Goal: Task Accomplishment & Management: Use online tool/utility

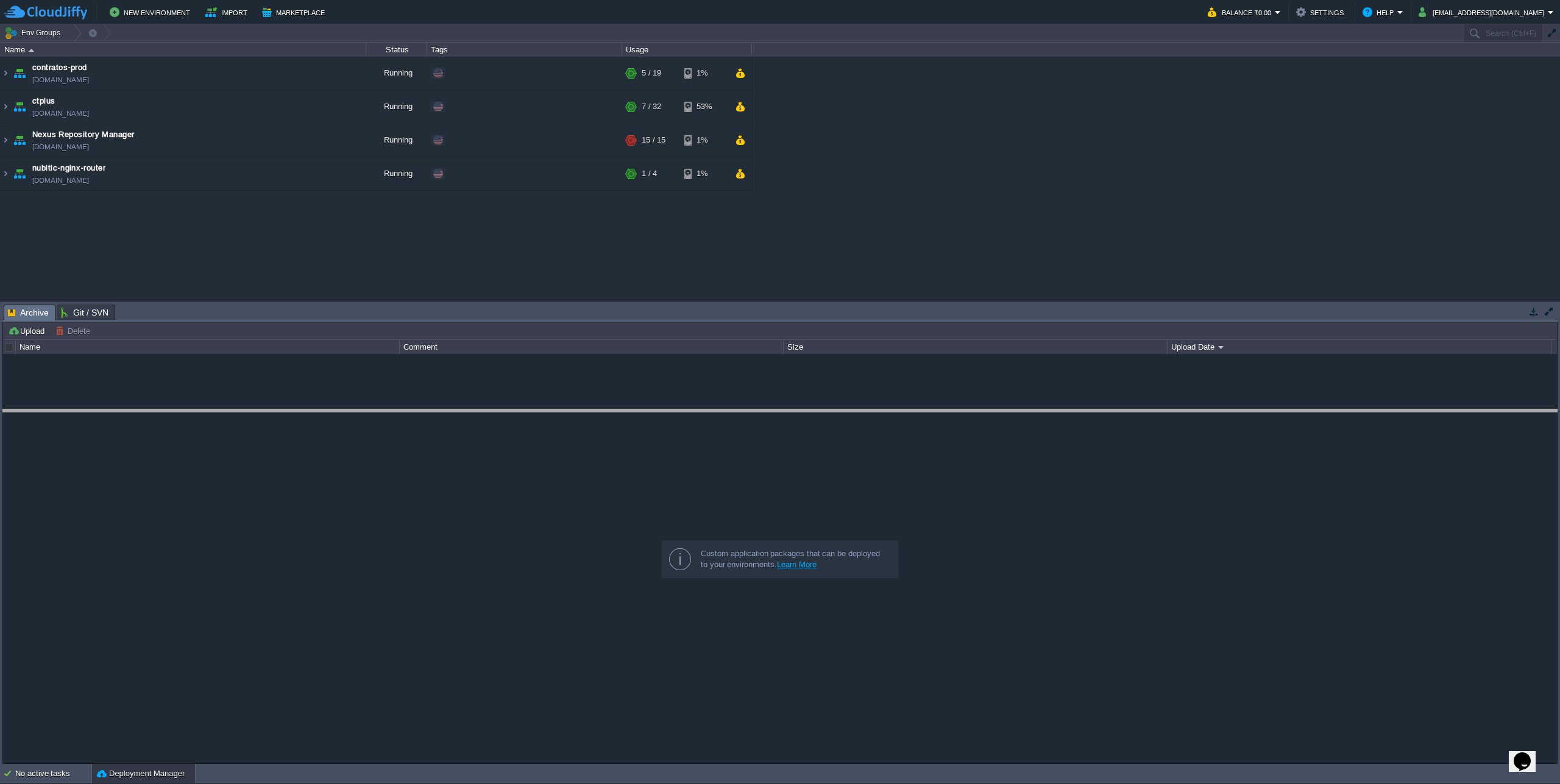
drag, startPoint x: 299, startPoint y: 304, endPoint x: 296, endPoint y: 409, distance: 105.0
click at [296, 409] on body "New Environment Import Marketplace Bonus ₹0.00 Upgrade Account Balance ₹0.00 Se…" at bounding box center [780, 392] width 1560 height 784
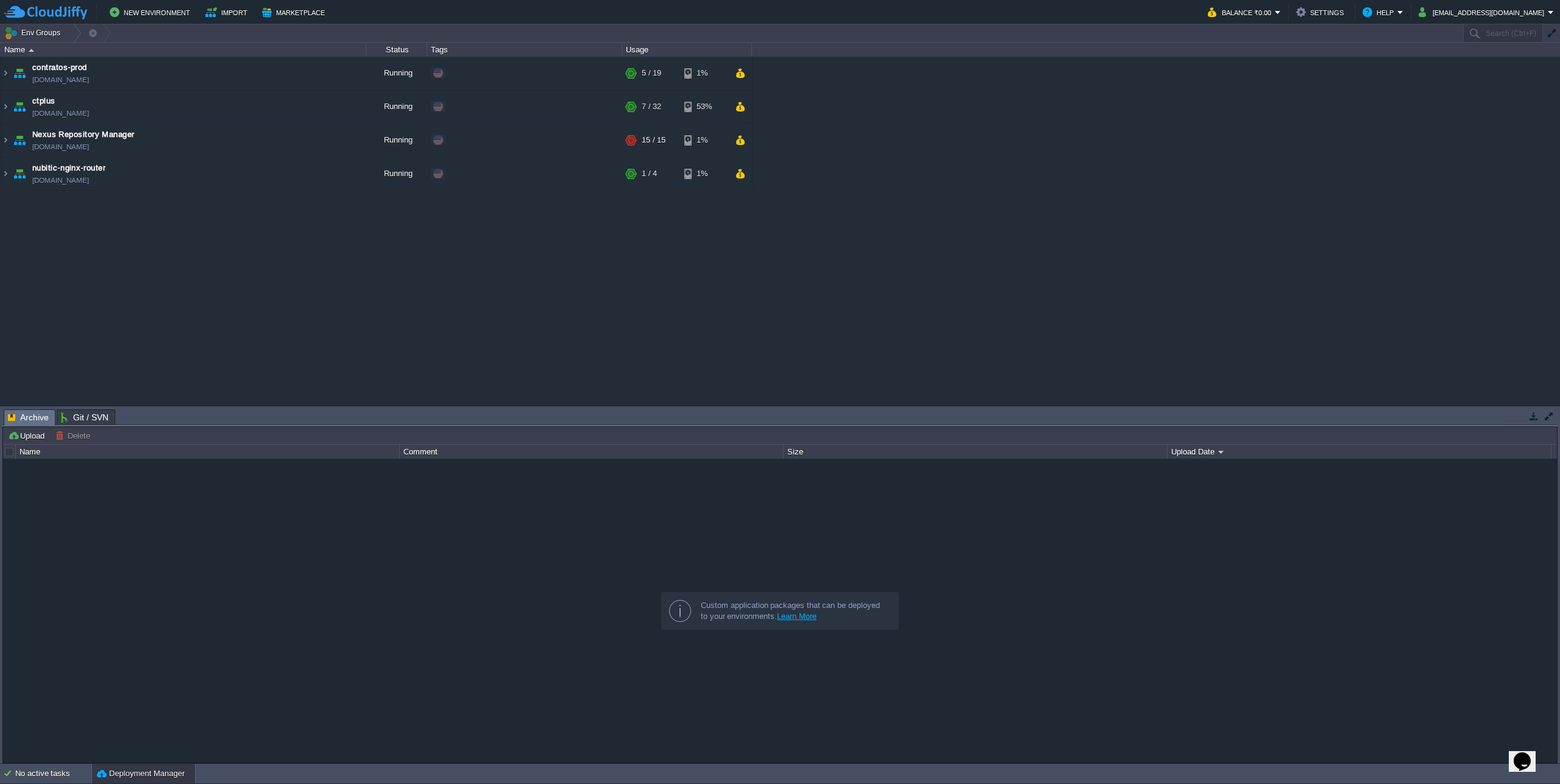
click at [295, 381] on div "contratos-prod [DOMAIN_NAME] Running + Add to Env Group RAM 19% CPU 1% 5 / 19 1…" at bounding box center [780, 231] width 1560 height 348
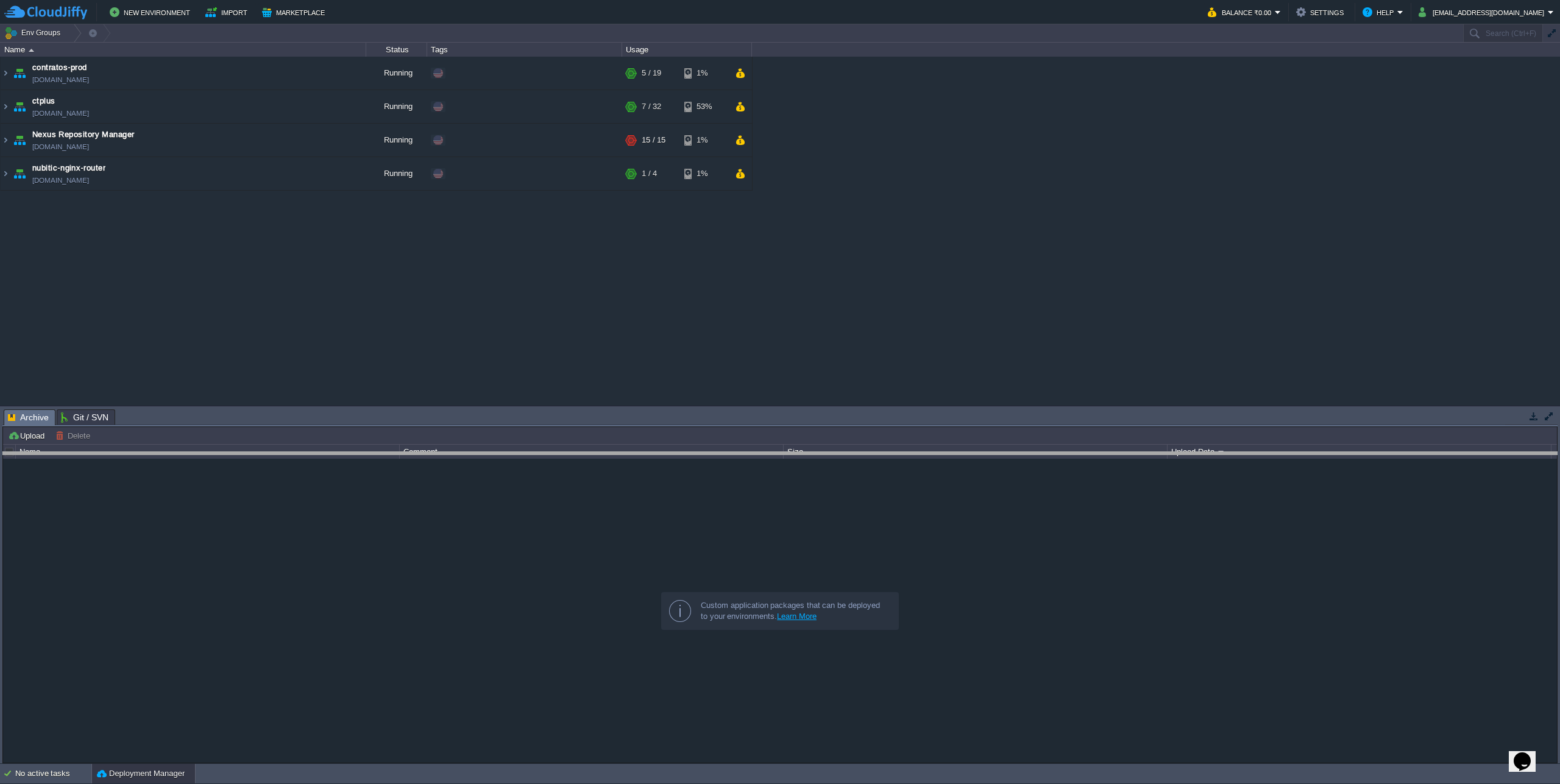
drag, startPoint x: 278, startPoint y: 413, endPoint x: 280, endPoint y: 456, distance: 43.0
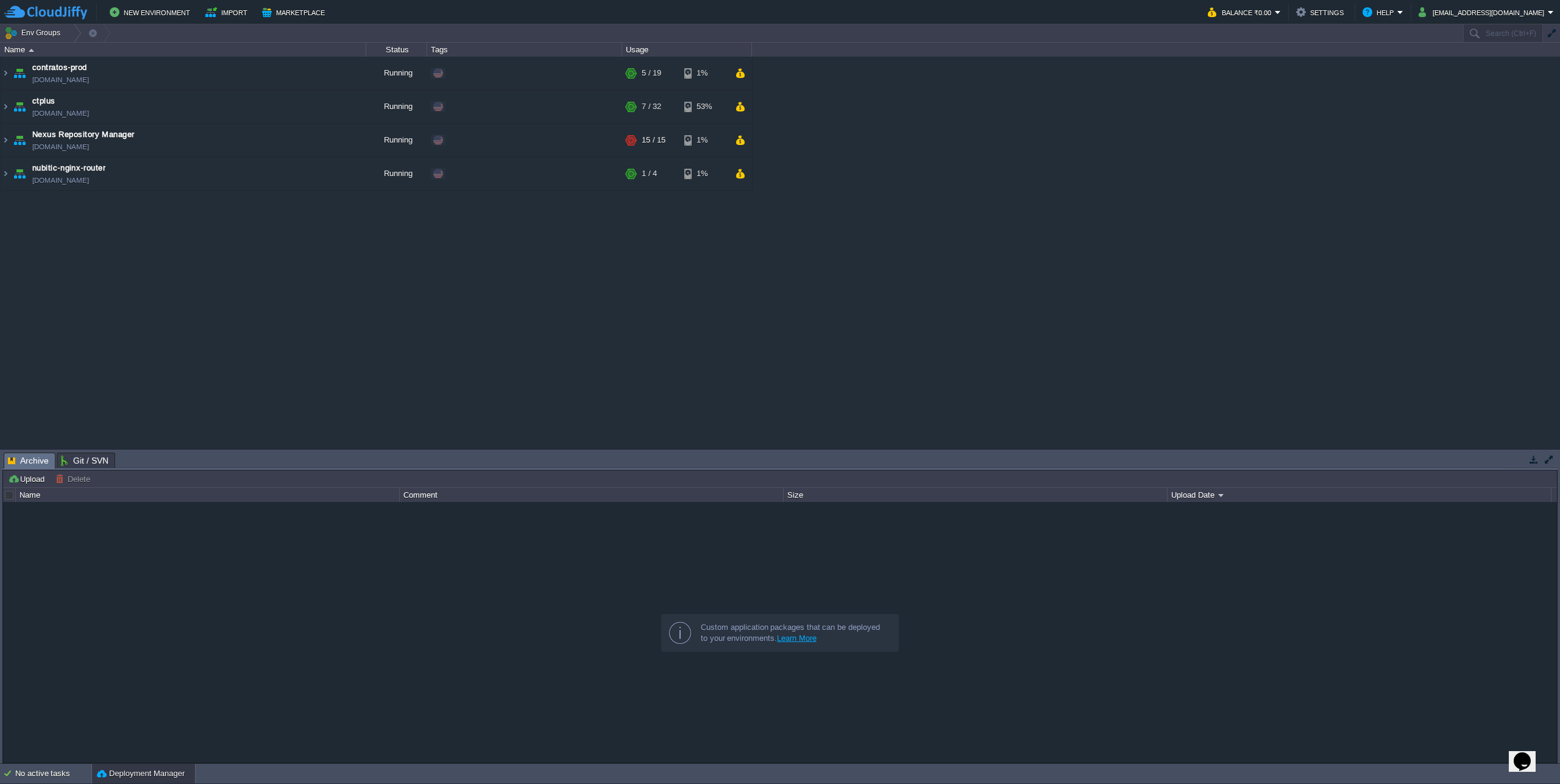
click at [374, 355] on div "contratos-prod [DOMAIN_NAME] Running + Add to Env Group RAM 19% CPU 1% 5 / 19 1…" at bounding box center [780, 252] width 1560 height 391
click at [7, 107] on img at bounding box center [6, 106] width 10 height 33
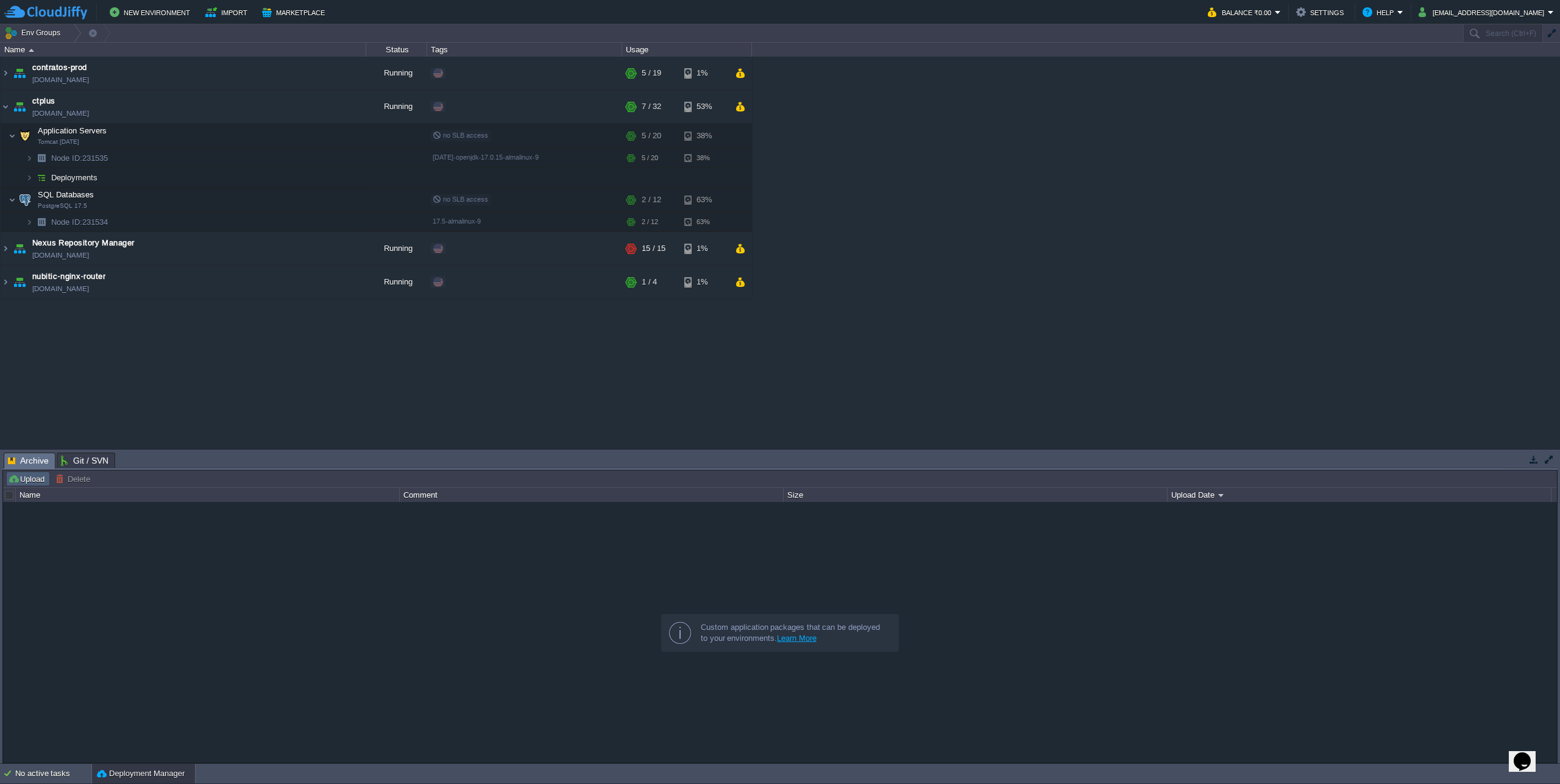
click at [35, 479] on button "Upload" at bounding box center [28, 478] width 40 height 11
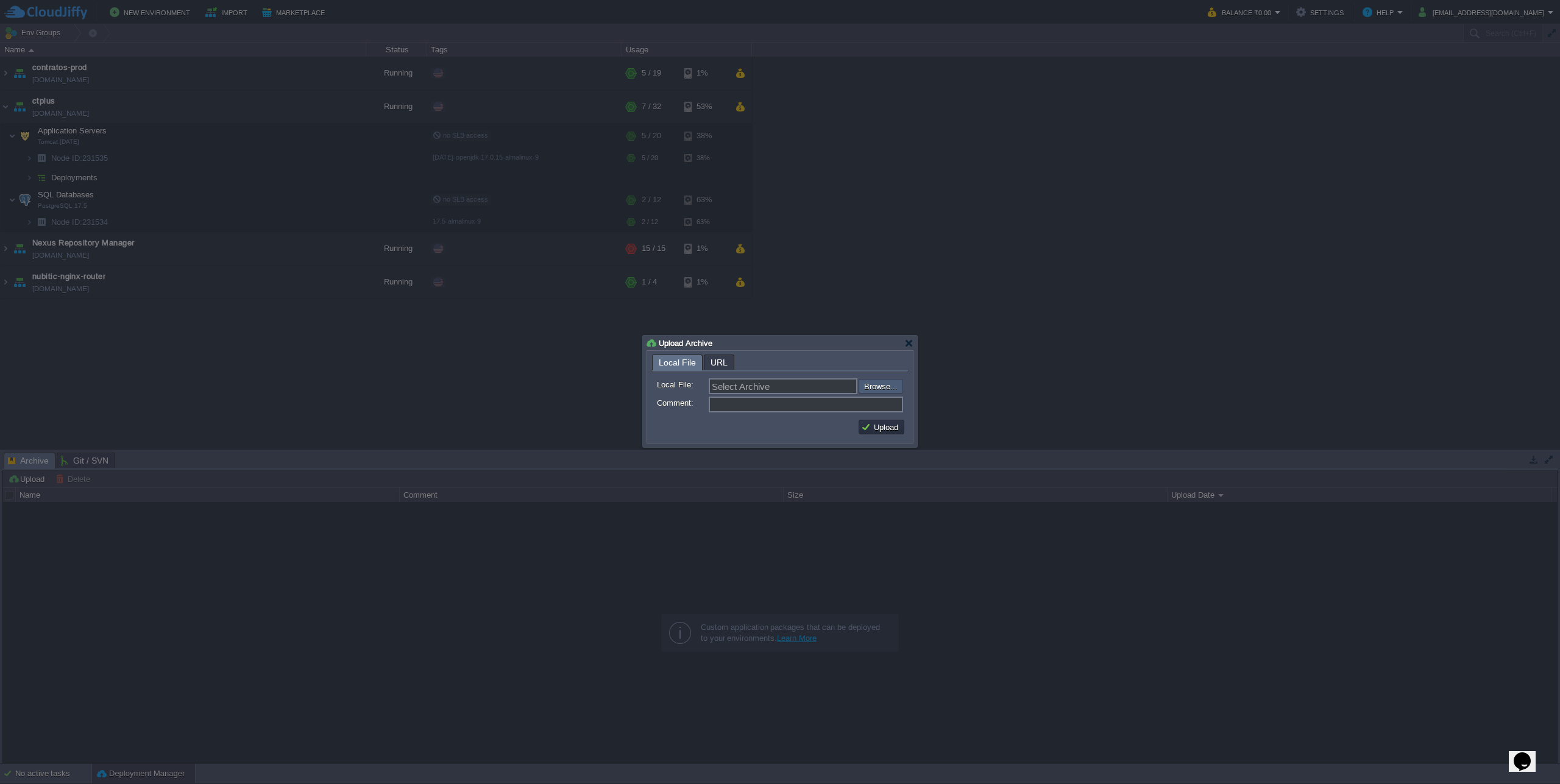
click at [878, 393] on input "file" at bounding box center [826, 386] width 154 height 15
type input "C:\fakepath\casa-tibet-addons-20250825-1001.war"
type input "casa-tibet-addons-20250825-1001.war"
click at [893, 434] on td "Upload" at bounding box center [881, 427] width 46 height 15
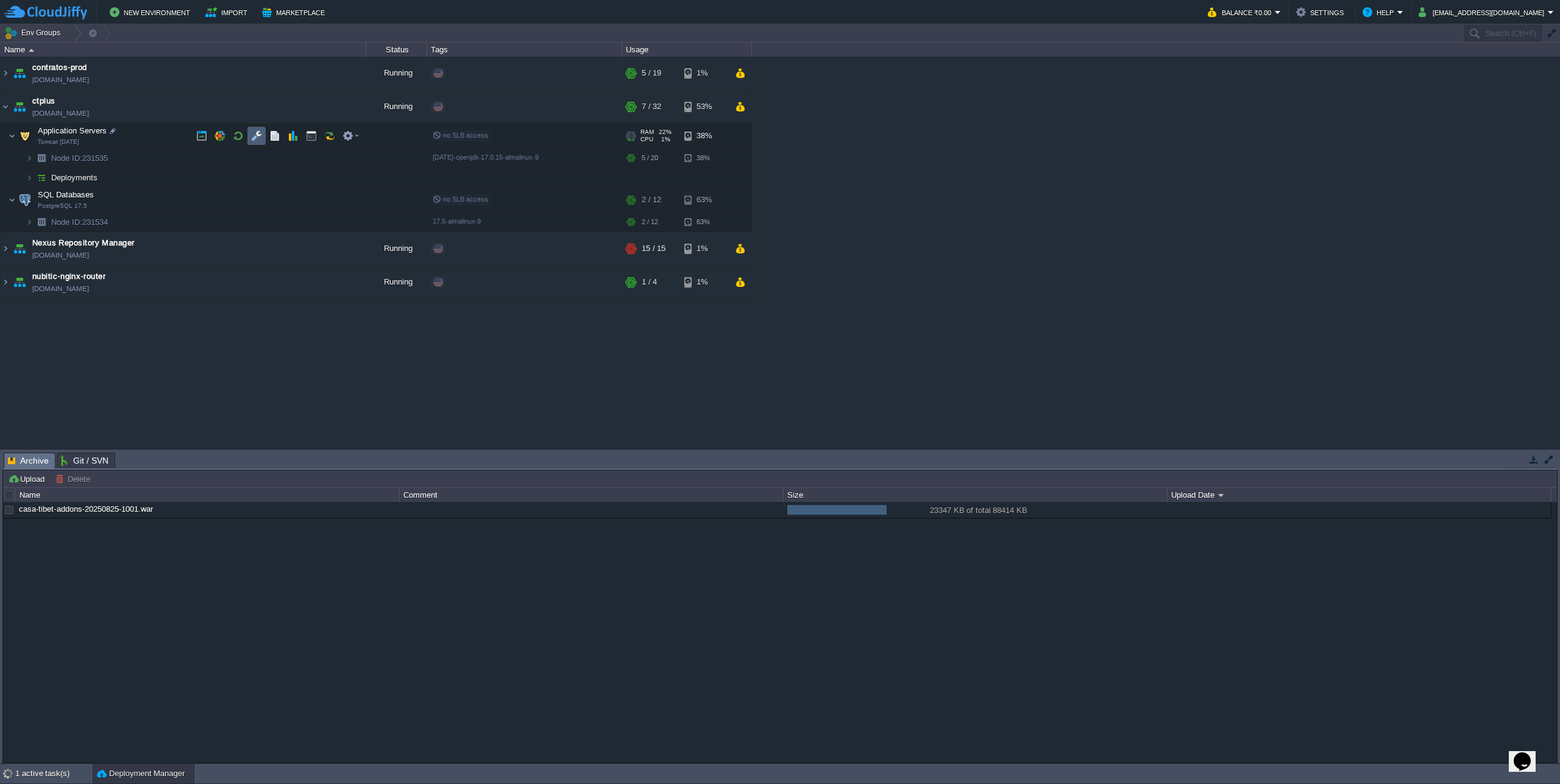
click at [258, 137] on button "button" at bounding box center [256, 135] width 11 height 11
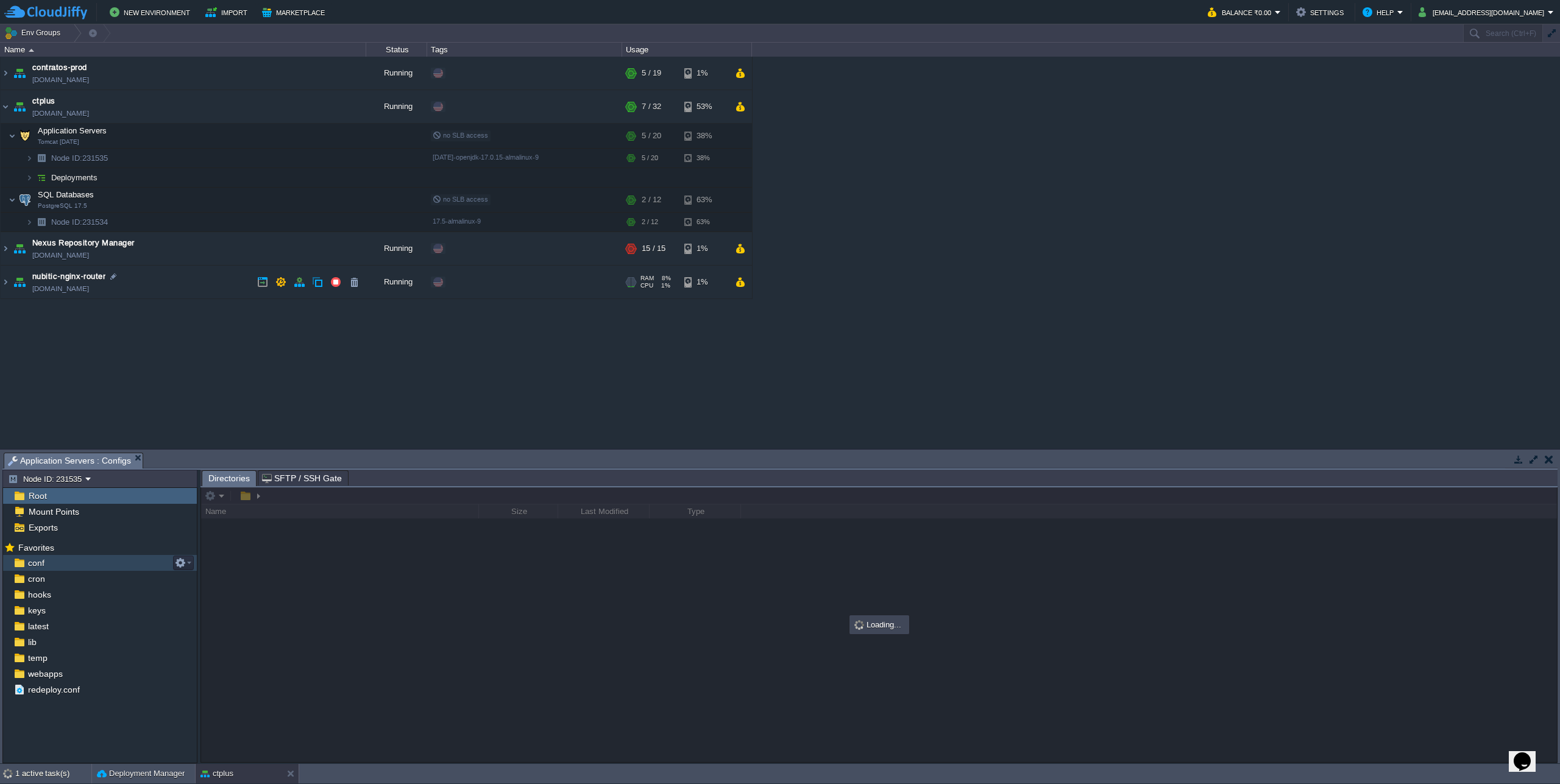
click at [77, 567] on div "conf" at bounding box center [100, 563] width 194 height 16
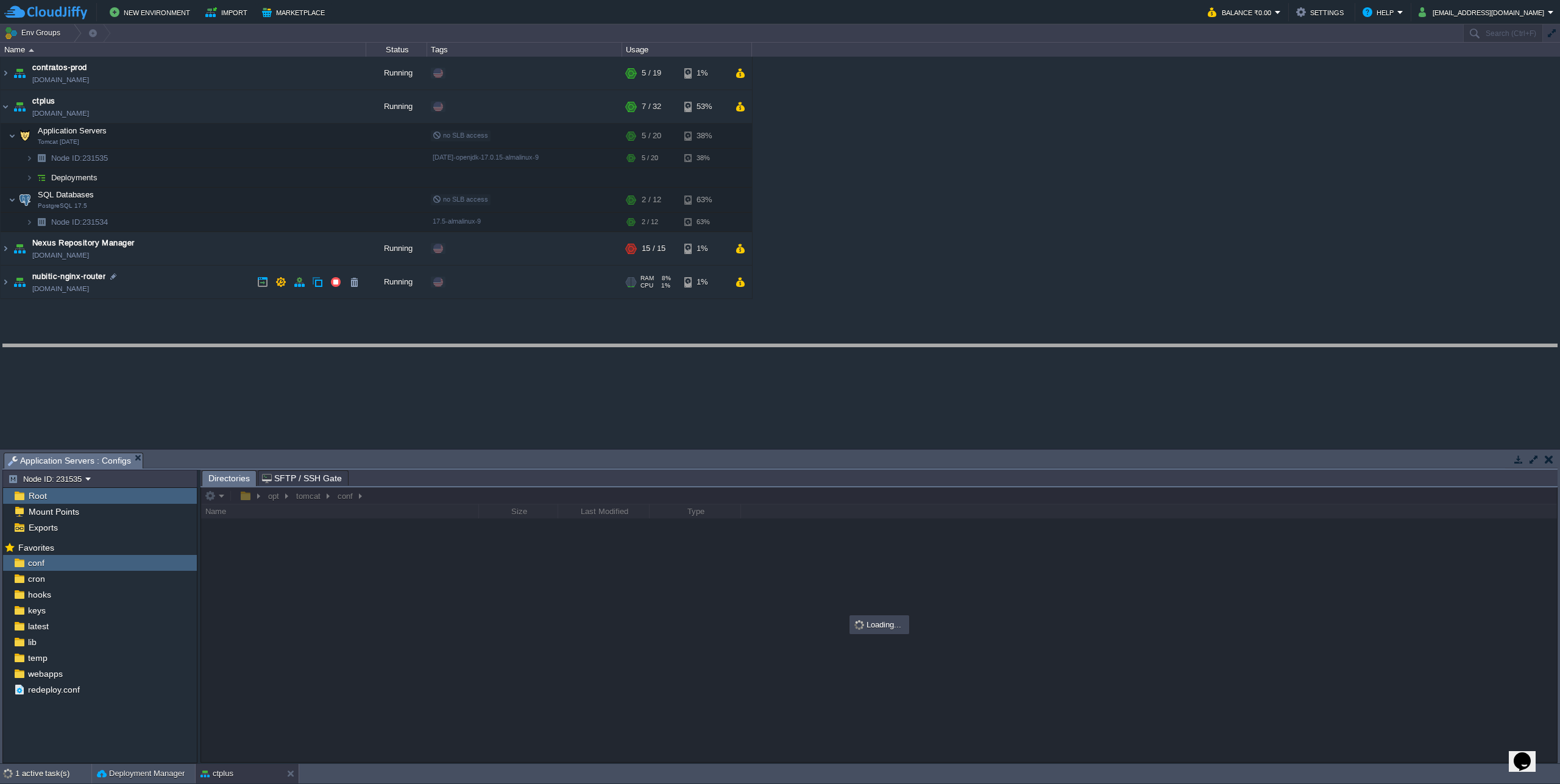
drag, startPoint x: 473, startPoint y: 465, endPoint x: 461, endPoint y: 357, distance: 108.7
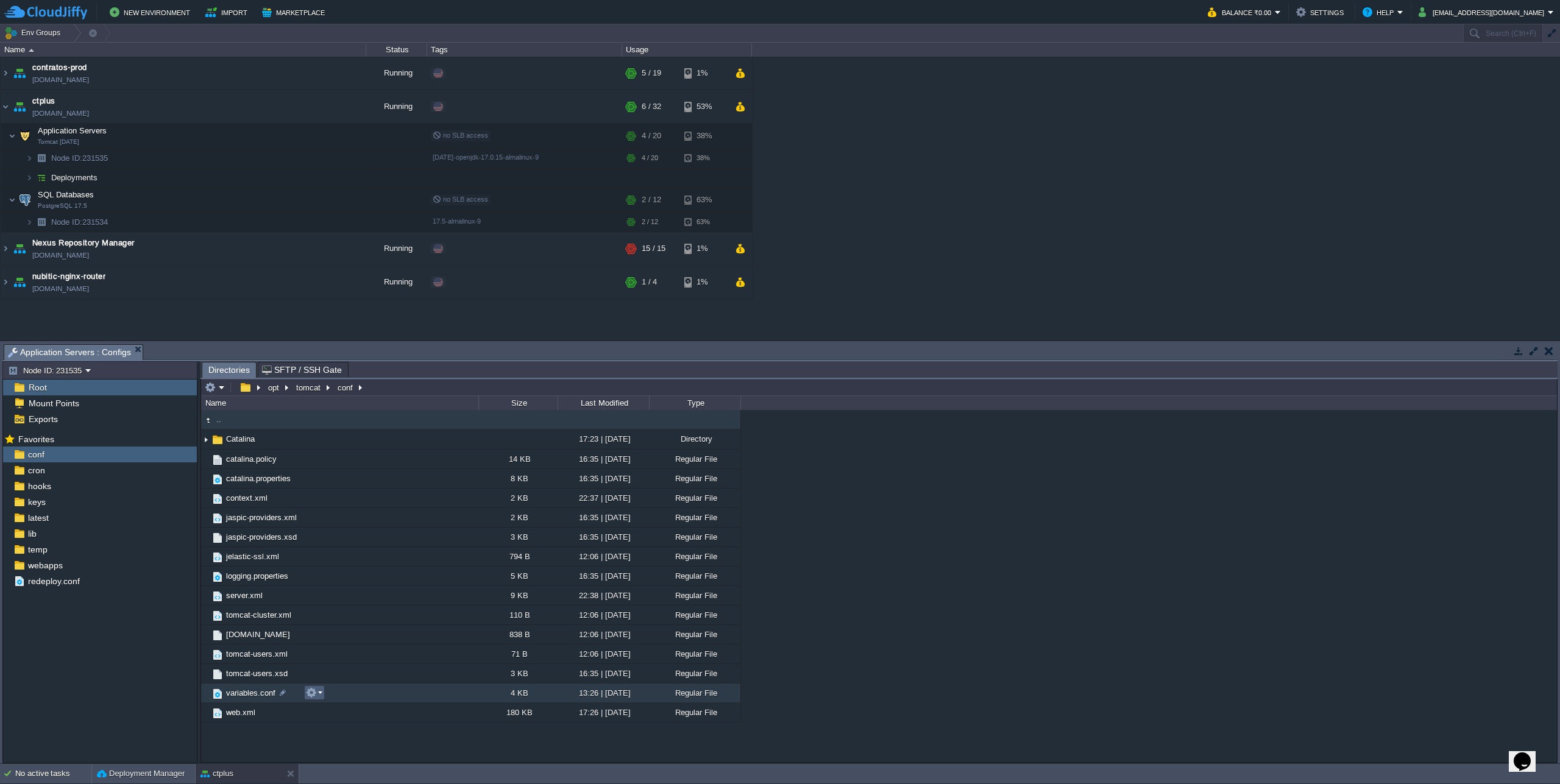
click at [319, 698] on em at bounding box center [314, 692] width 16 height 11
click at [338, 601] on li "Open" at bounding box center [350, 595] width 88 height 15
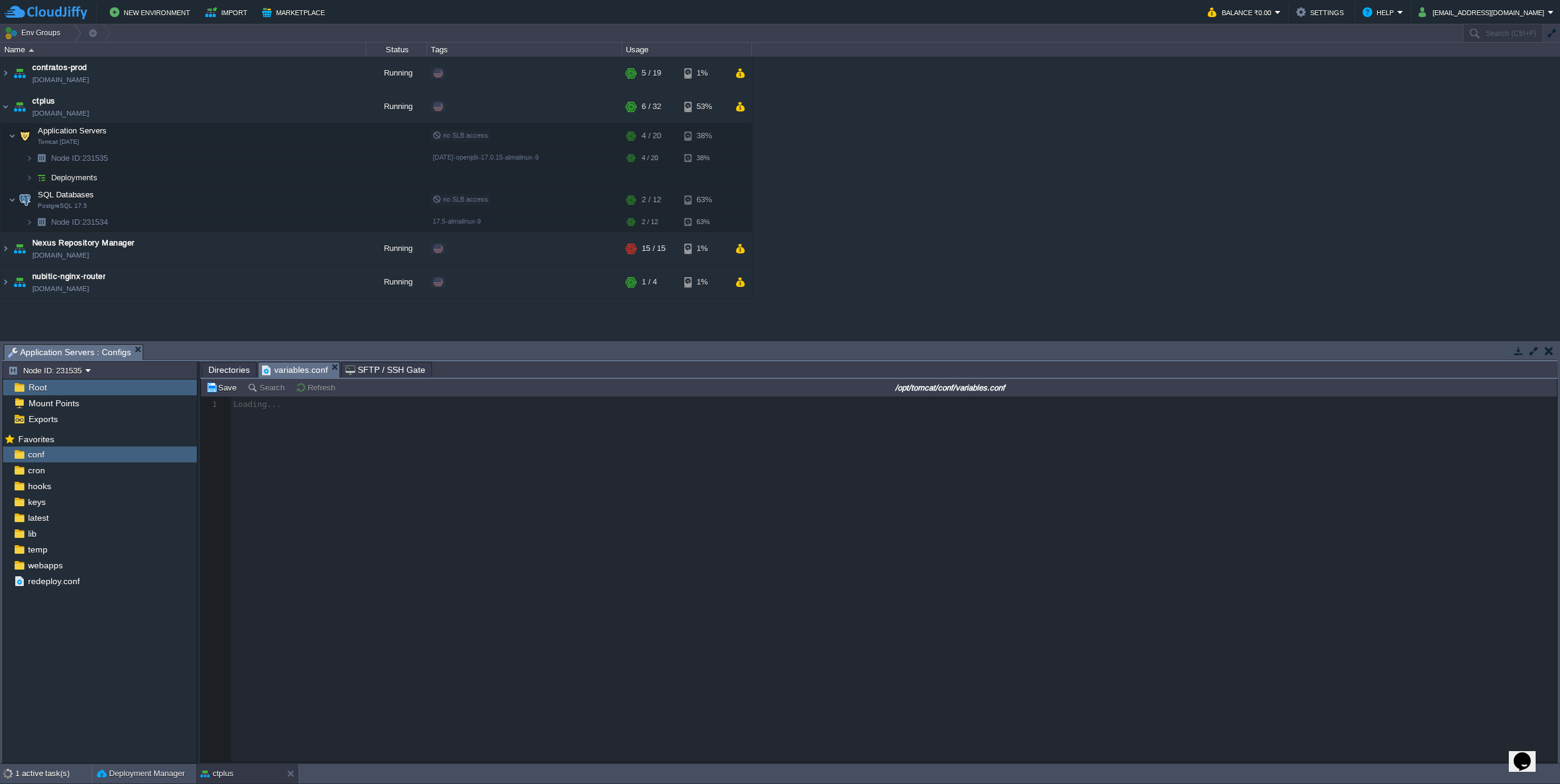
scroll to position [4, 0]
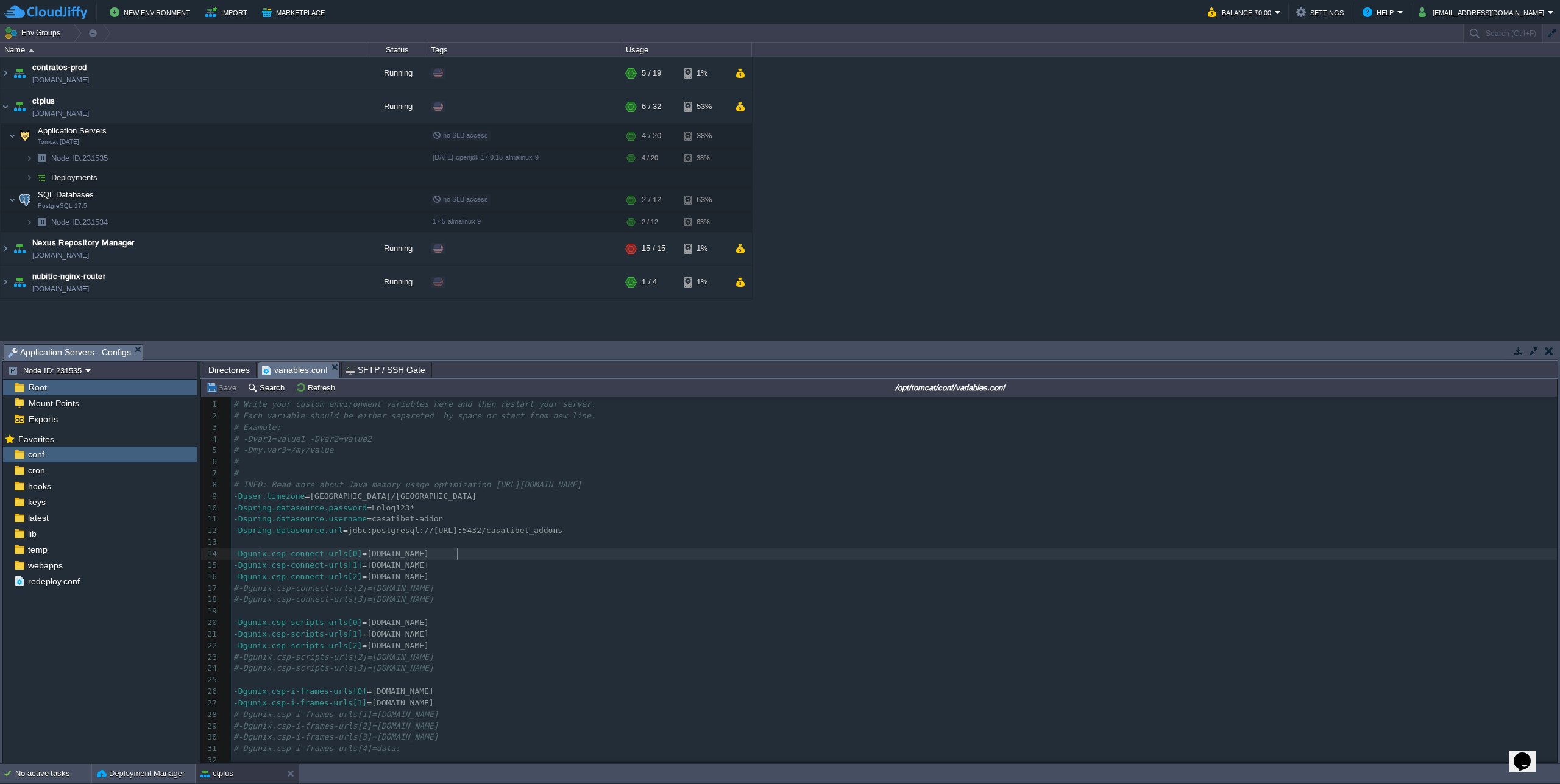
click at [684, 558] on pre "-Dgunix.csp-connect-urls[0] = [DOMAIN_NAME]" at bounding box center [893, 554] width 1326 height 11
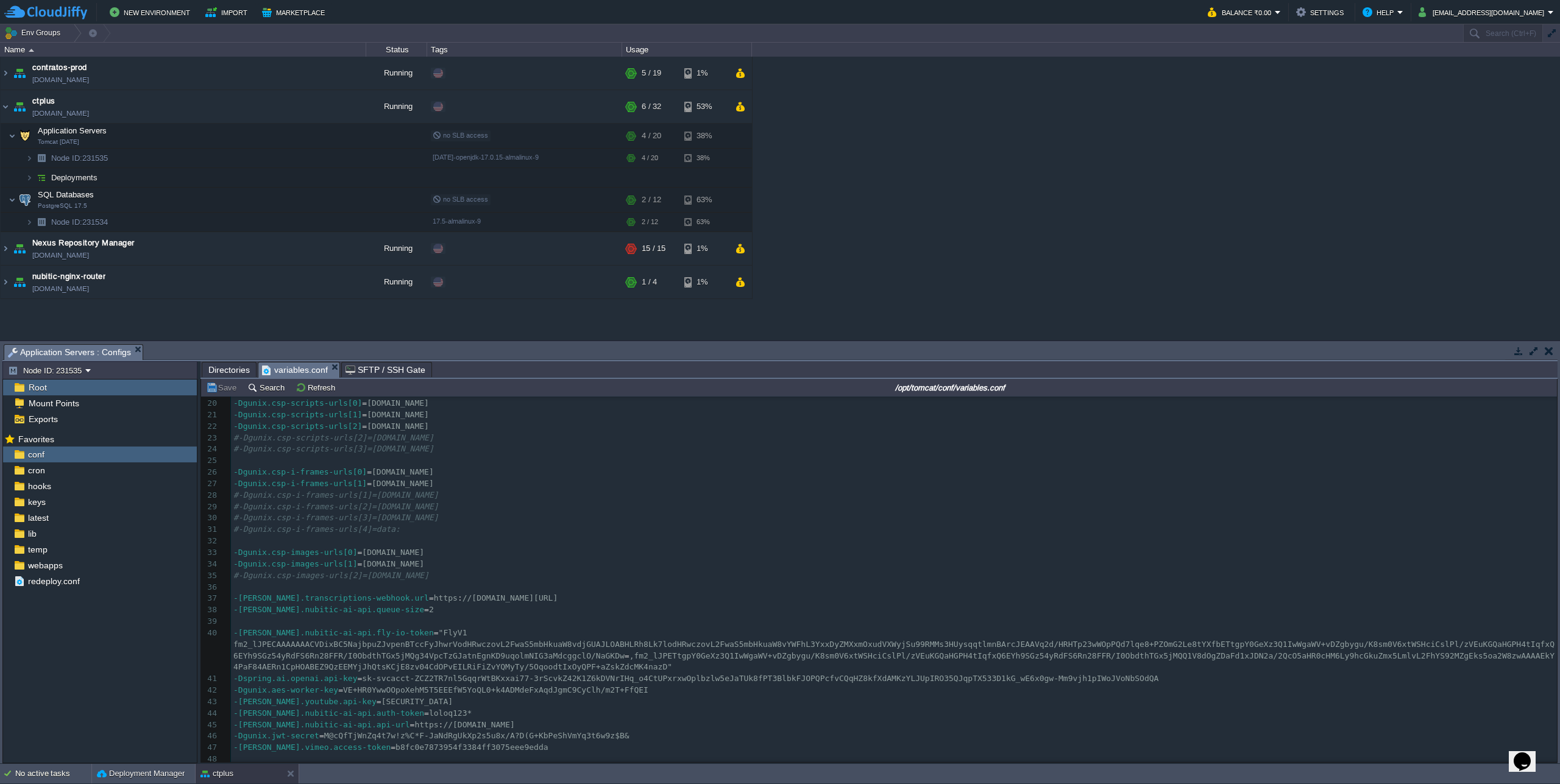
scroll to position [98, 0]
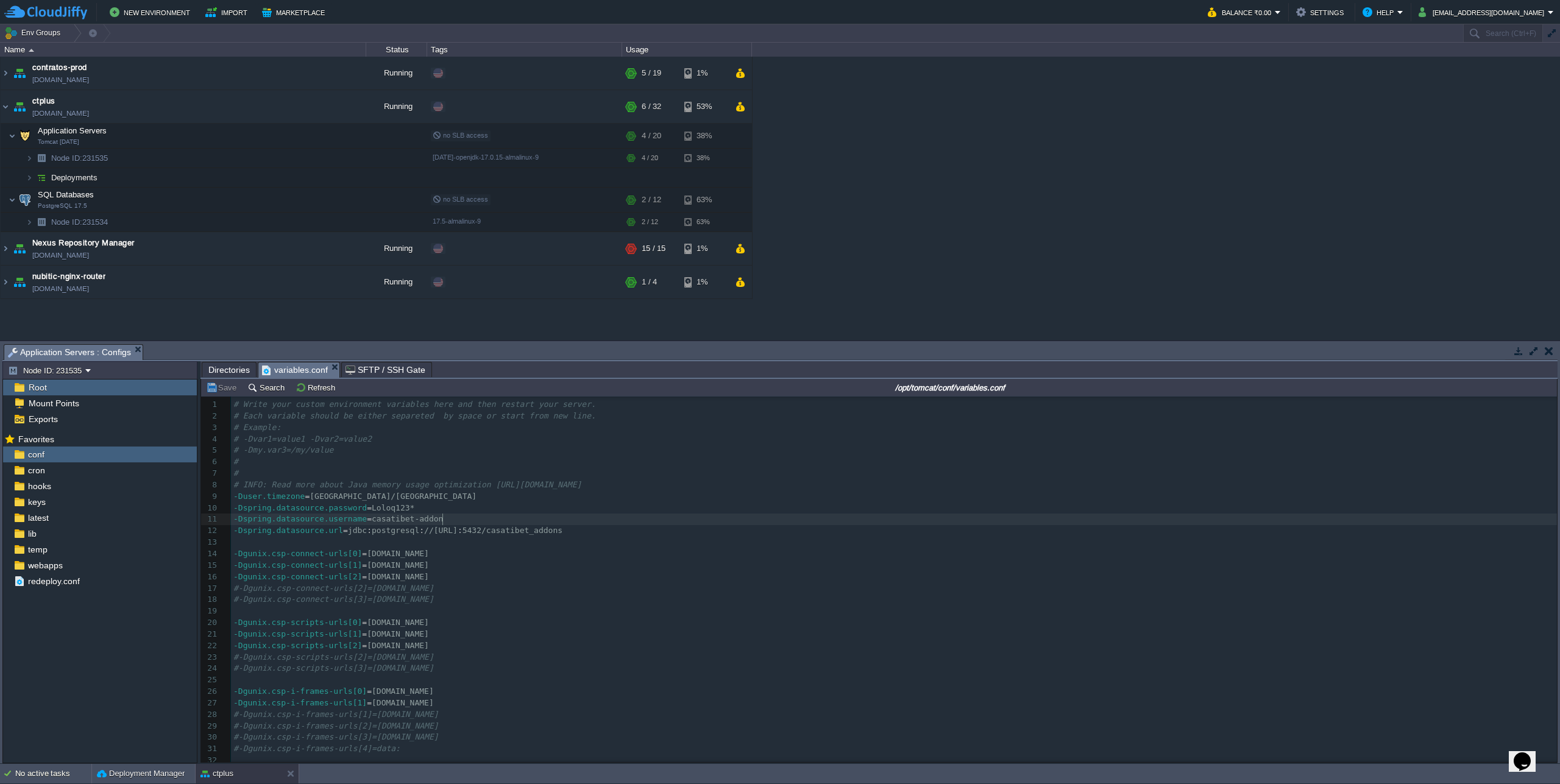
click at [685, 521] on pre "-Dspring.datasource.username = casatibet-addon" at bounding box center [893, 519] width 1326 height 11
paste textarea "-"
type textarea "-D"
paste textarea ": dataso"
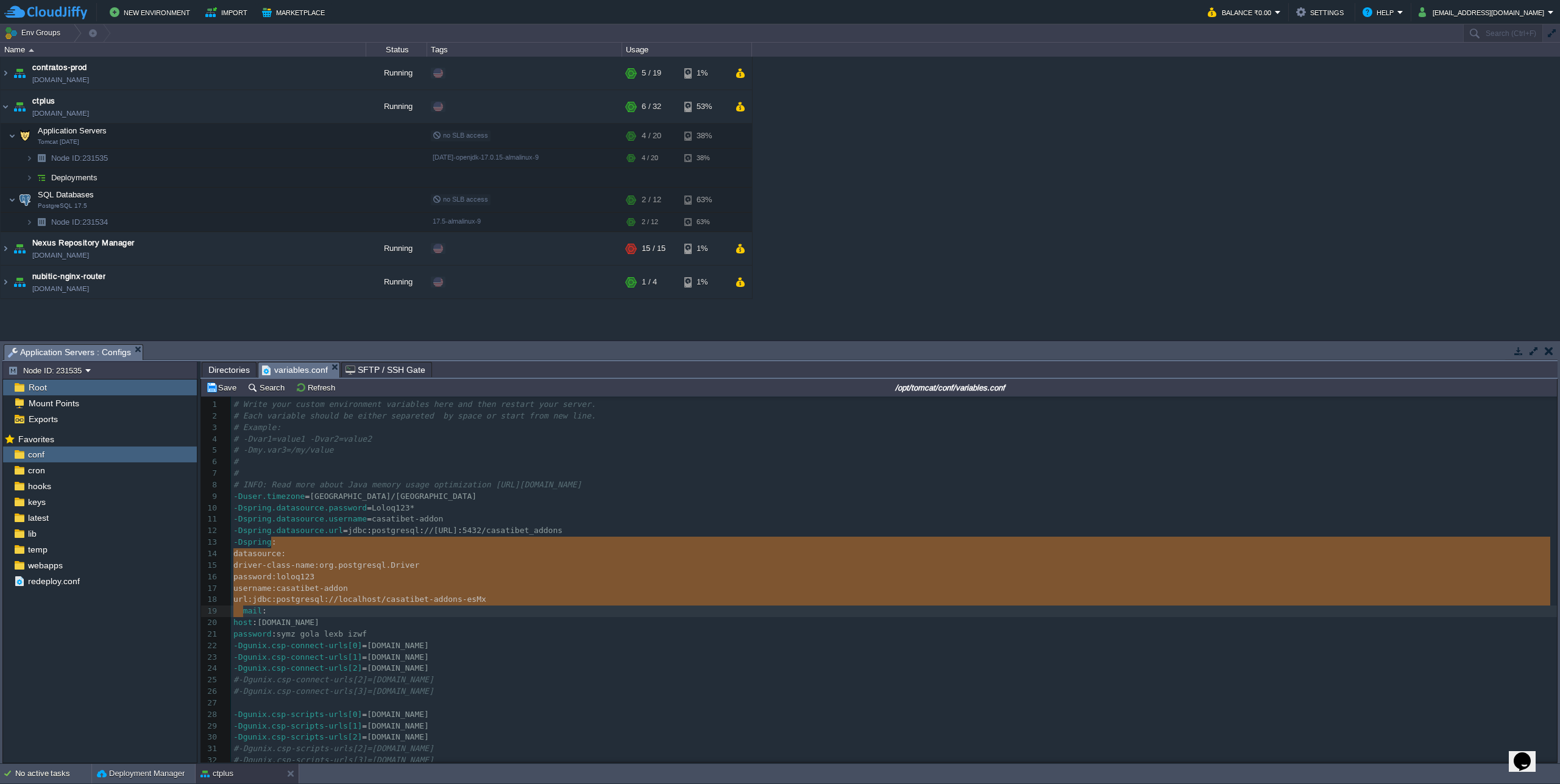
type textarea "."
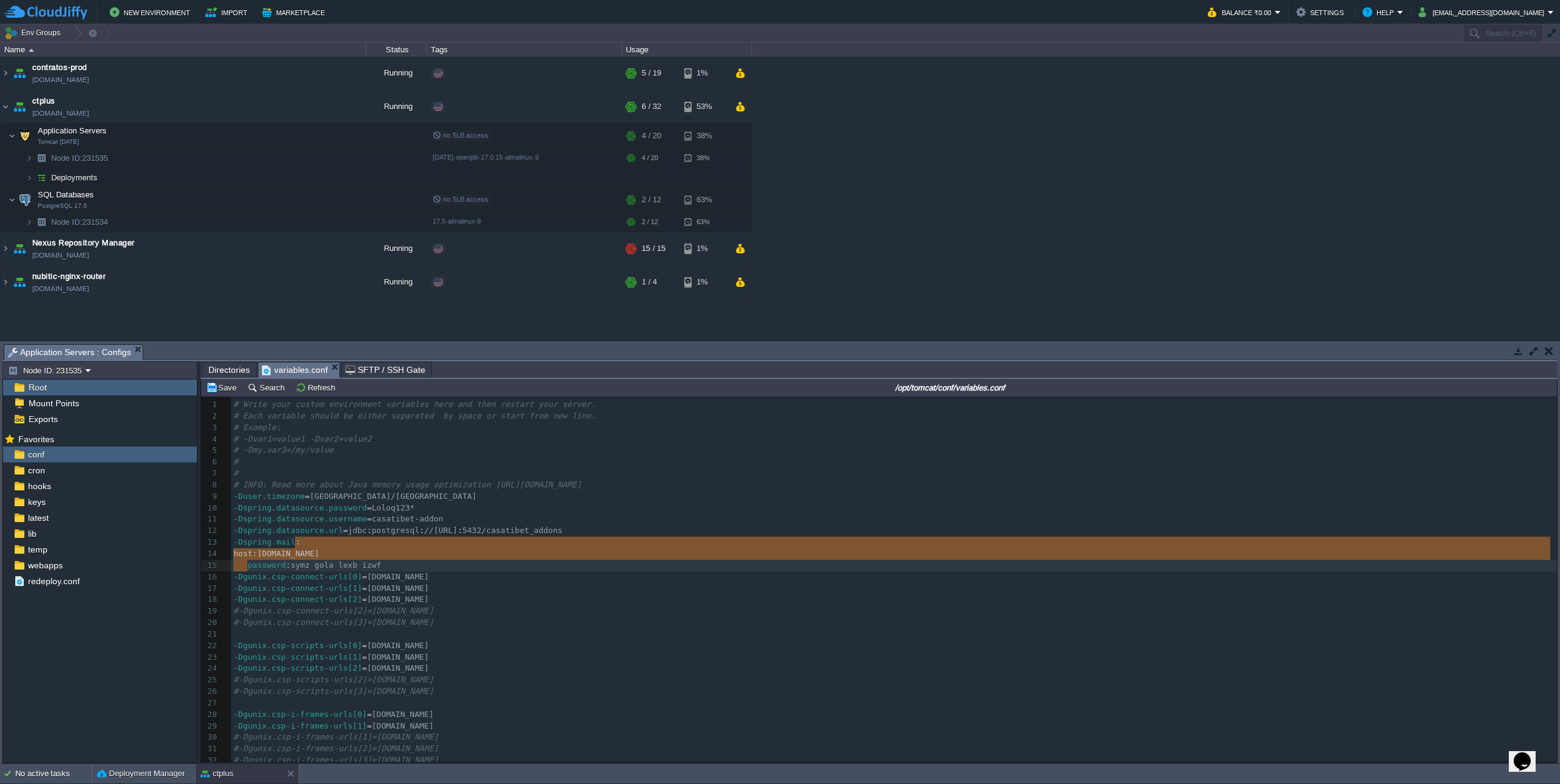
type textarea "."
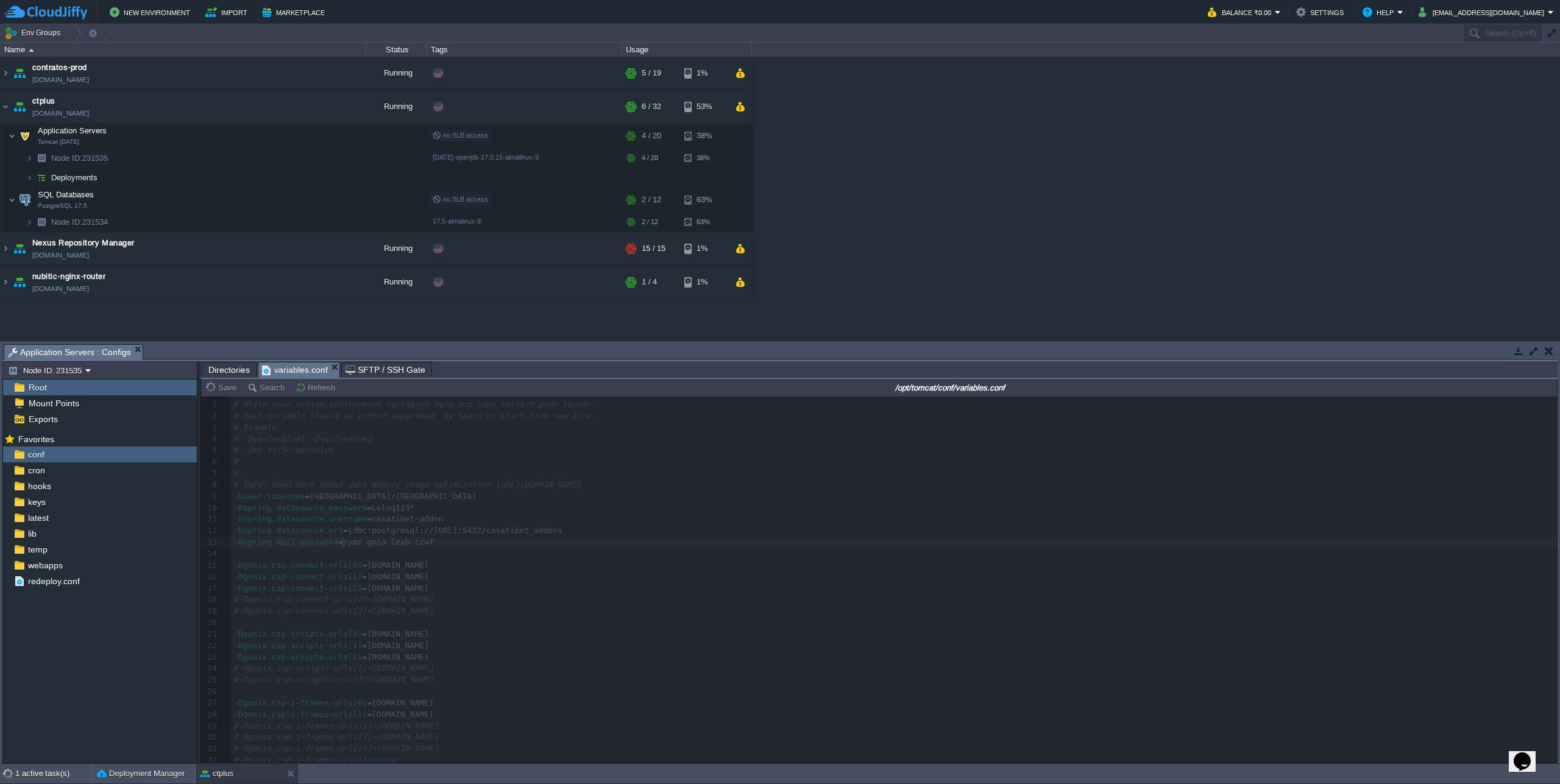
type textarea "="
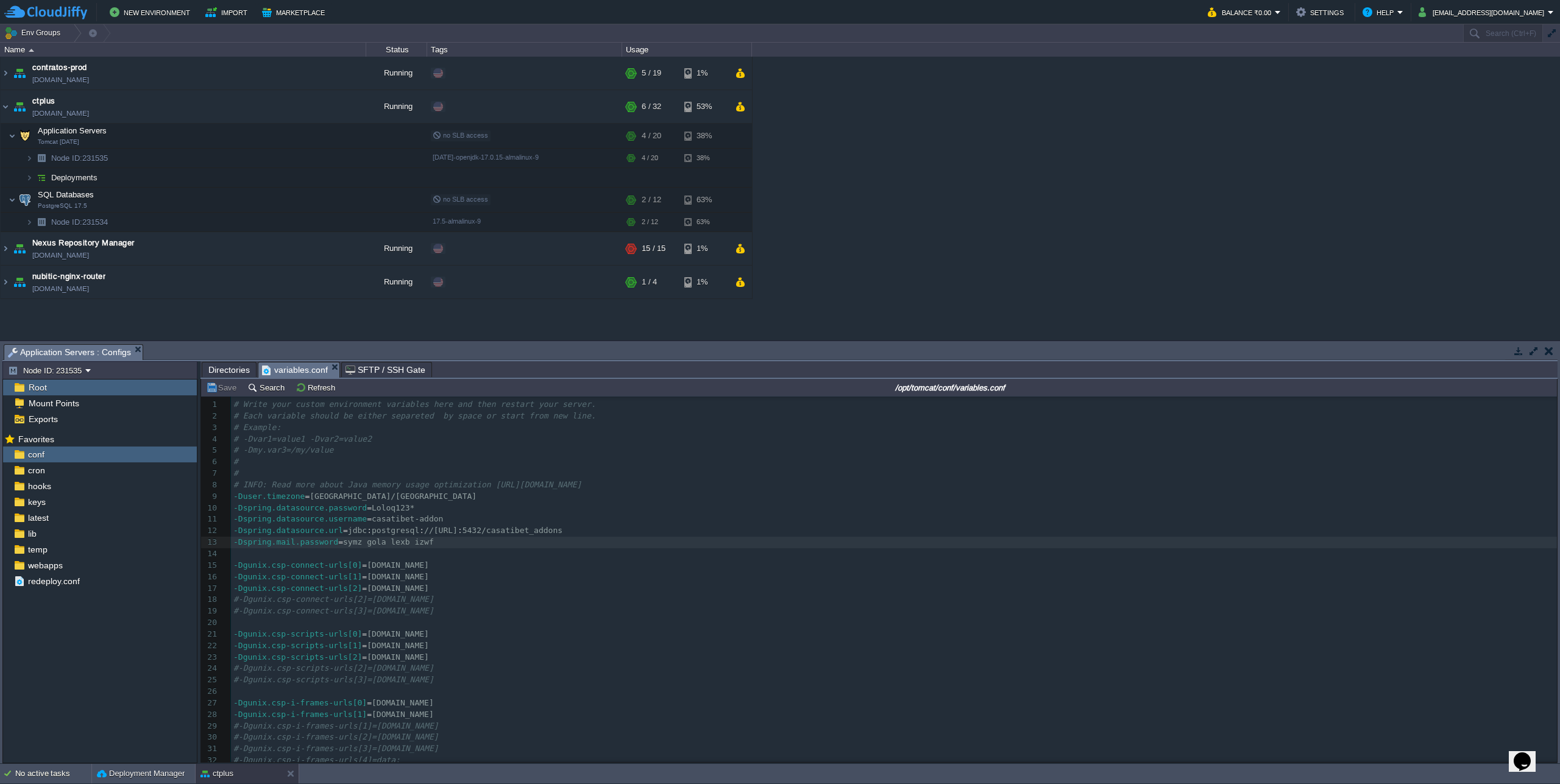
click at [669, 609] on pre "#-Dgunix.csp-connect-urls[3]=[DOMAIN_NAME]" at bounding box center [893, 611] width 1326 height 11
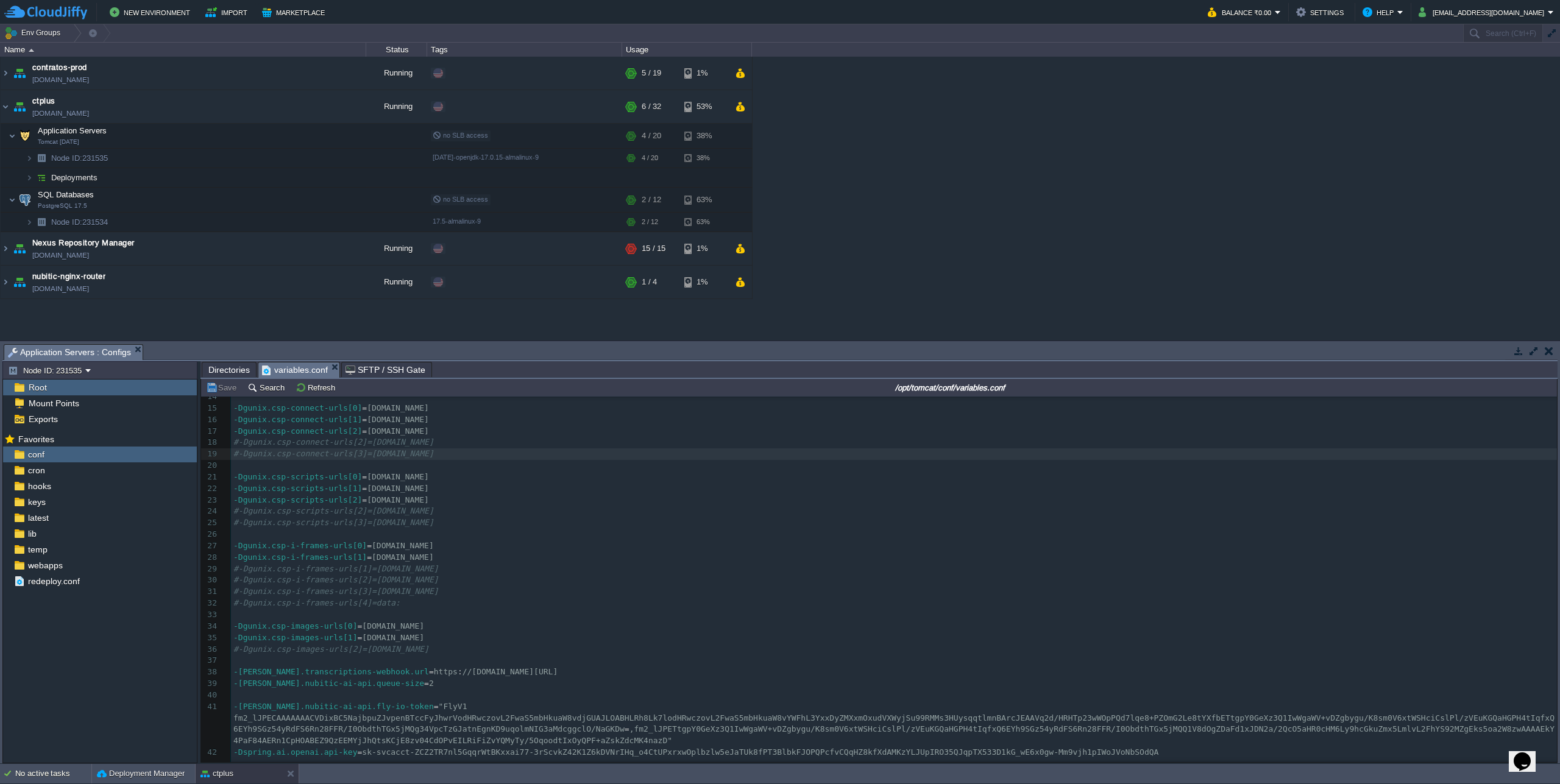
scroll to position [219, 0]
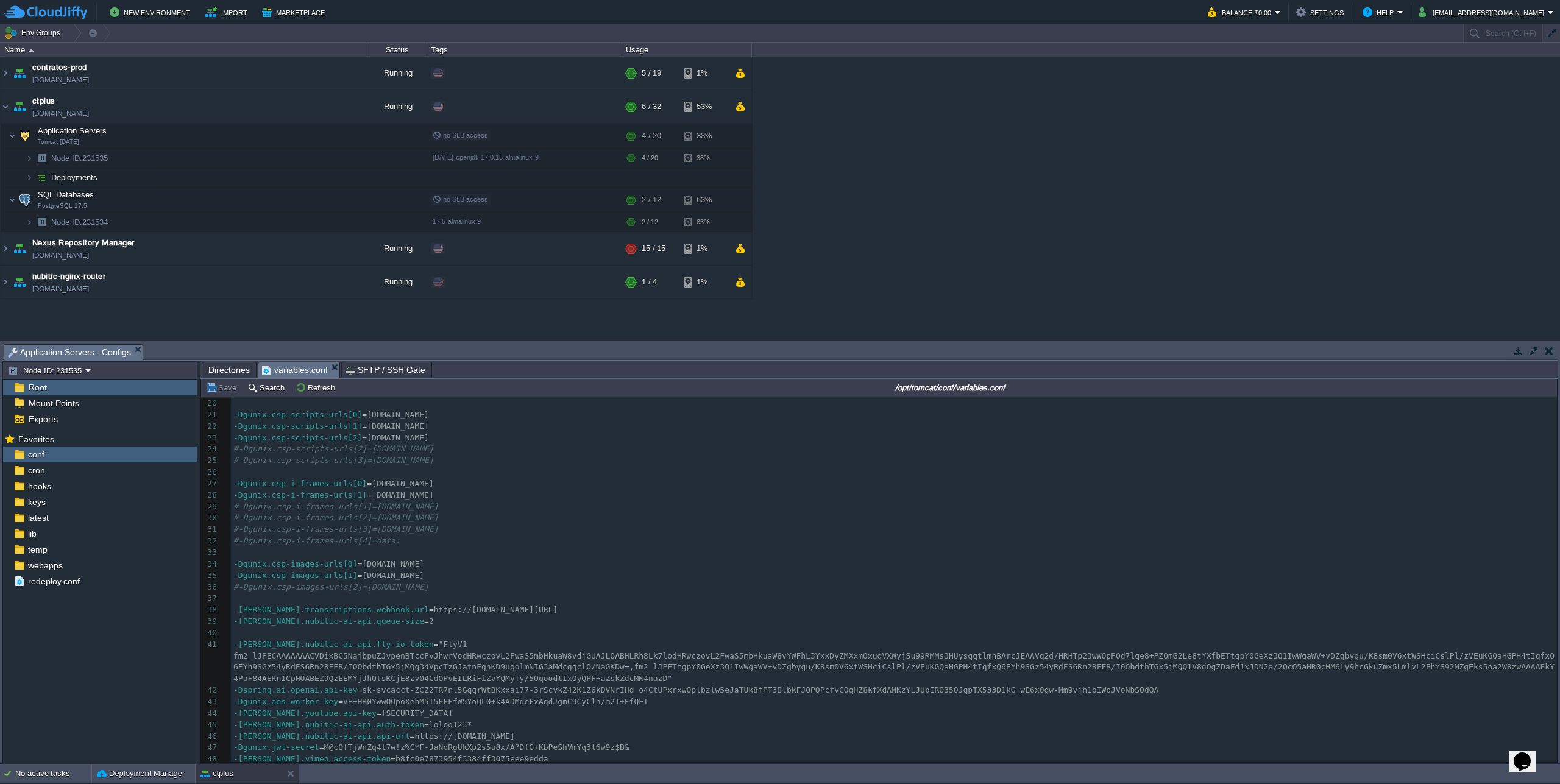
click at [140, 759] on div "Mark the most frequently used files and directories as Favorites to easily acce…" at bounding box center [100, 598] width 194 height 335
click at [137, 768] on button "Deployment Manager" at bounding box center [141, 773] width 88 height 12
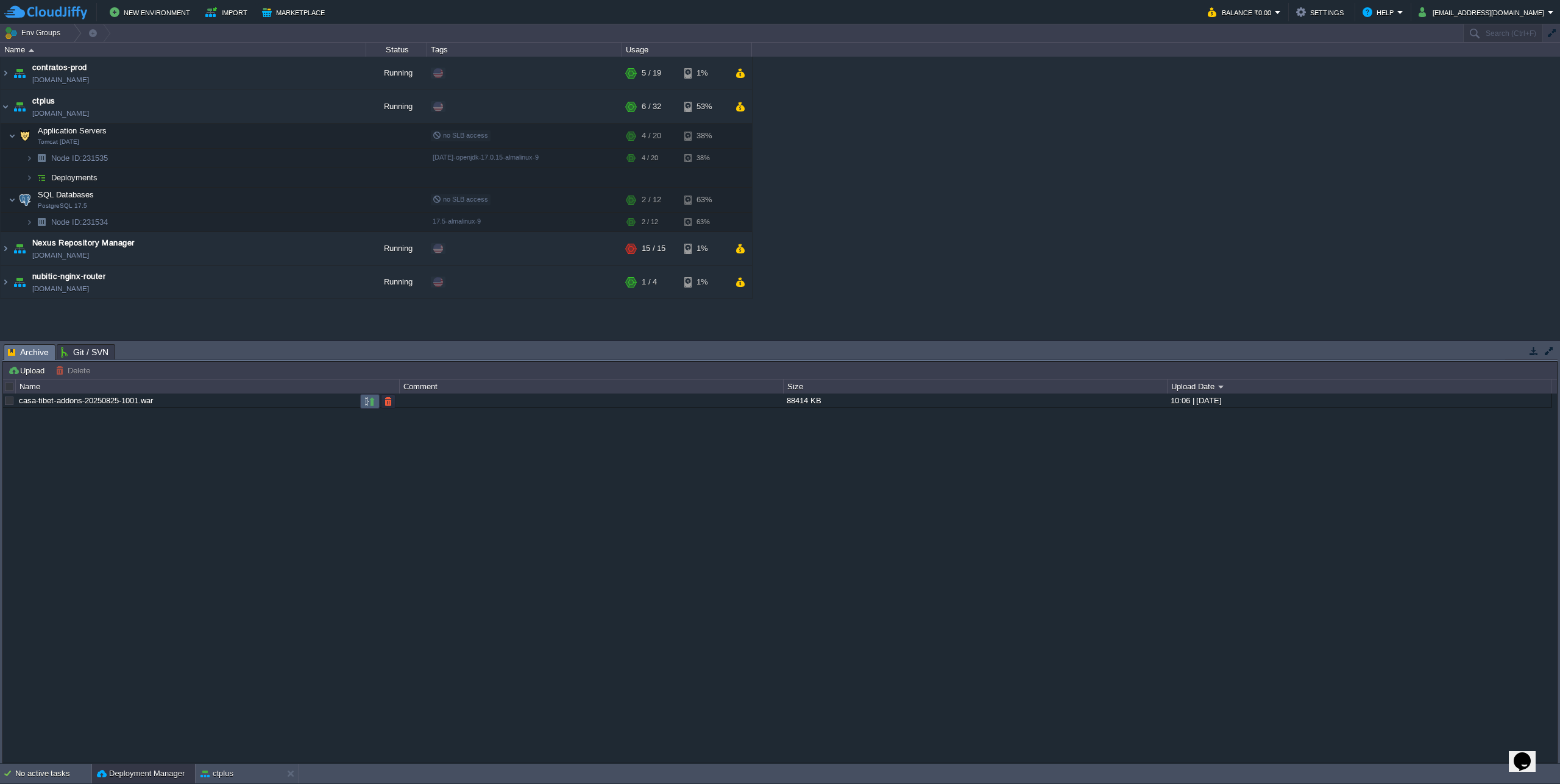
click at [362, 403] on td at bounding box center [370, 401] width 20 height 15
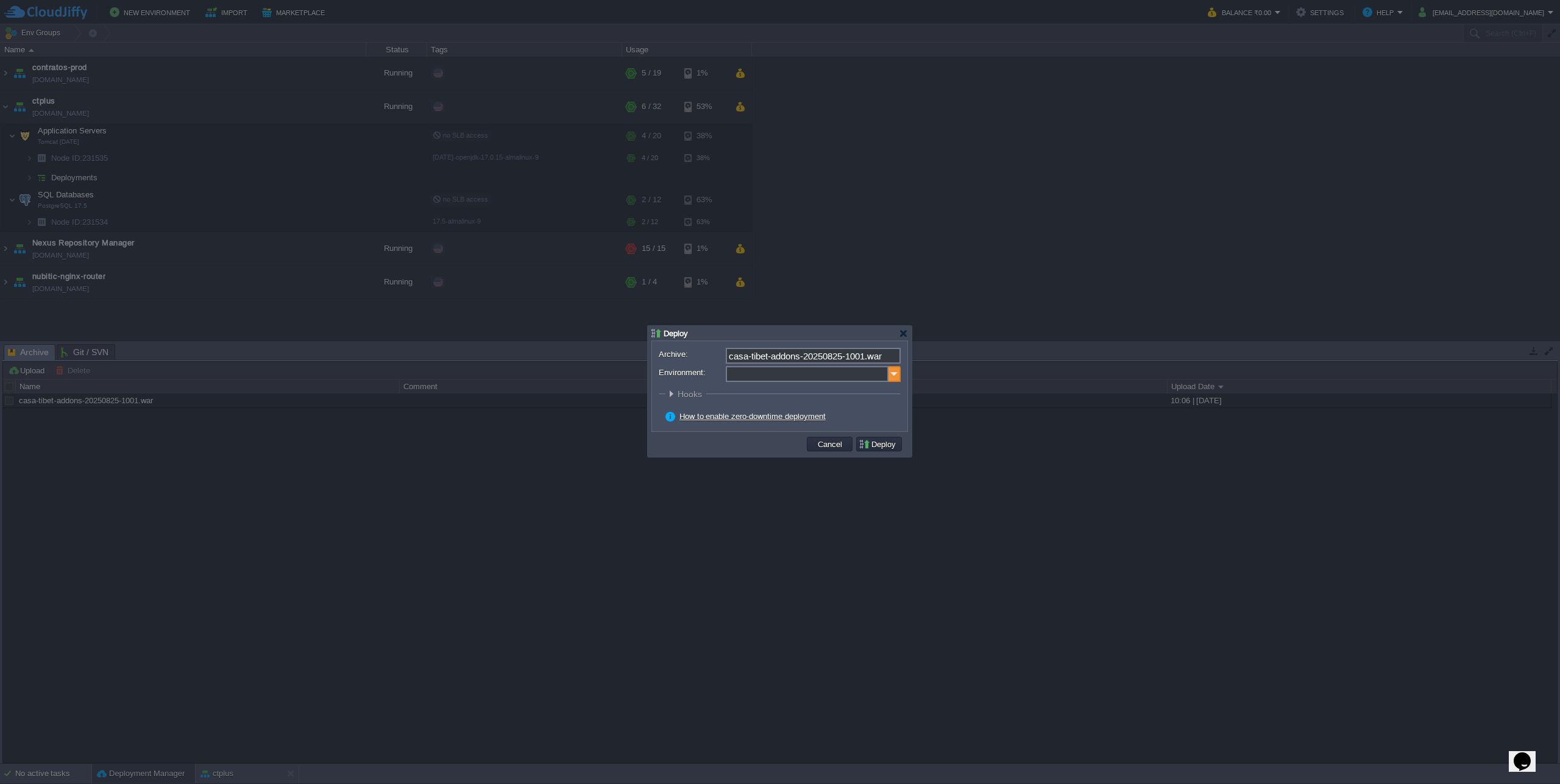
click at [889, 376] on img at bounding box center [894, 374] width 12 height 16
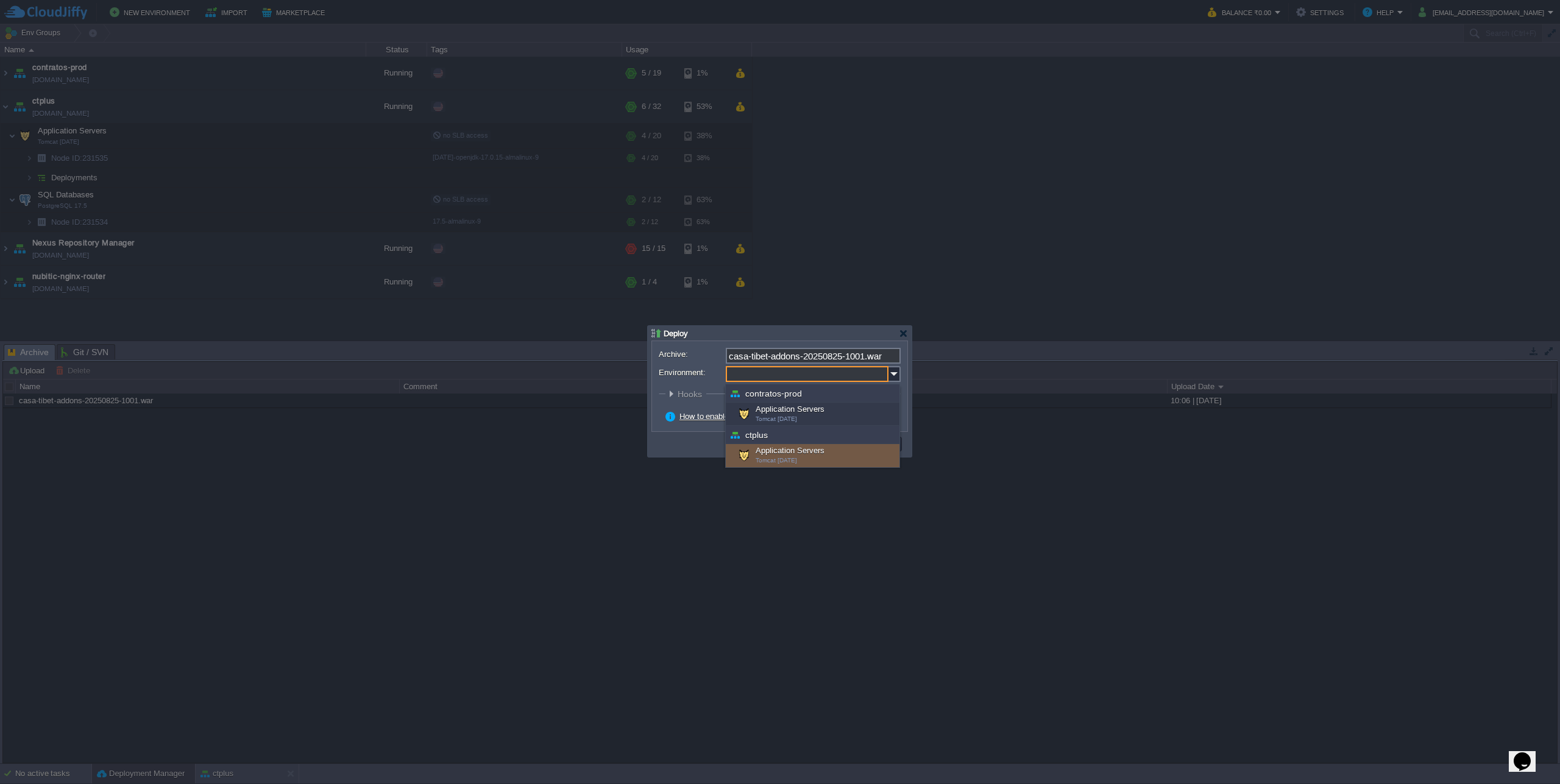
click at [801, 452] on div "Application Servers Tomcat [DATE]" at bounding box center [812, 456] width 173 height 23
type input "Application Servers (ctplus)"
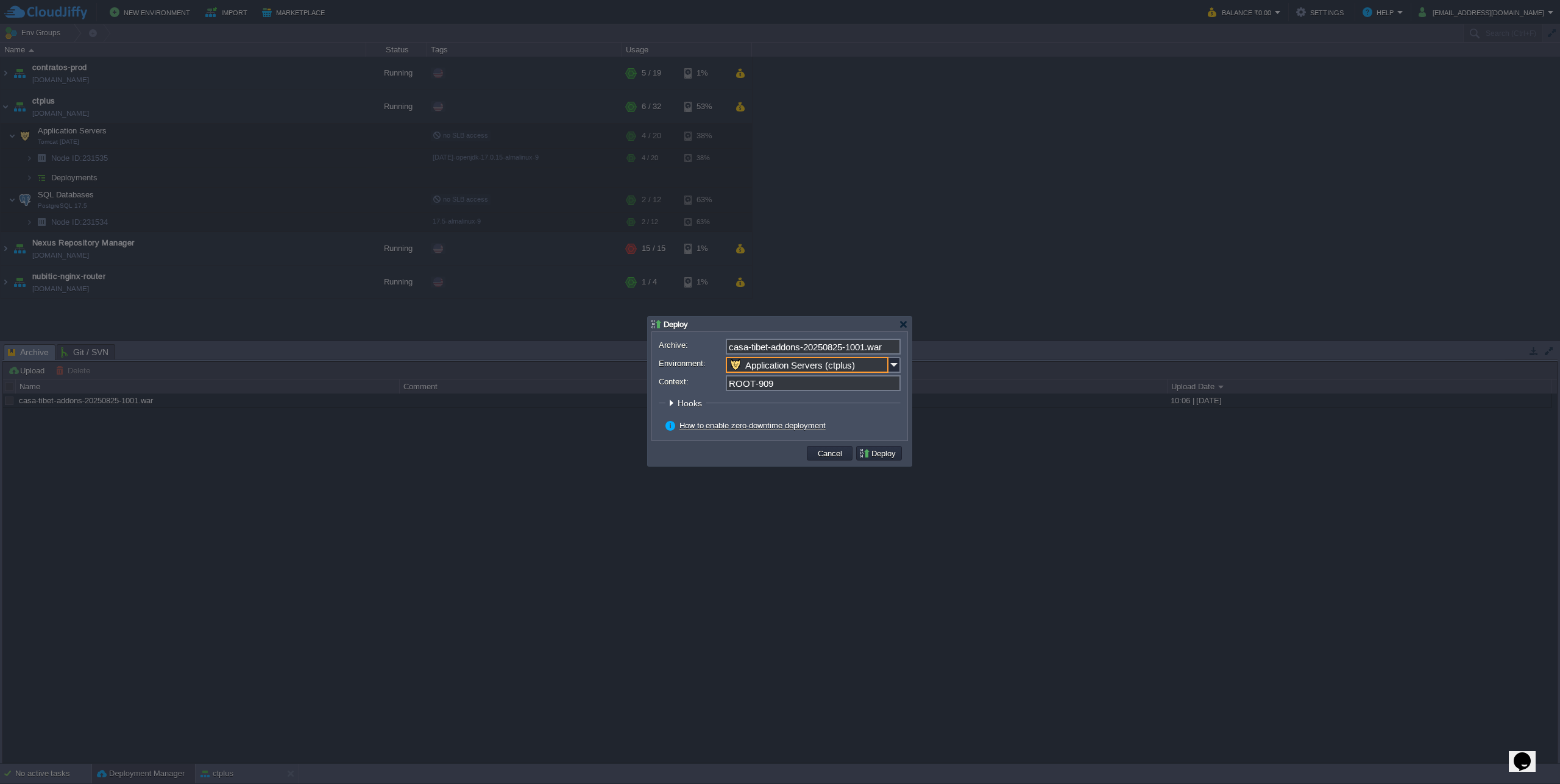
click at [769, 383] on input "ROOT-909" at bounding box center [813, 383] width 175 height 16
click at [755, 384] on input "ROOT-909" at bounding box center [813, 383] width 175 height 16
click at [874, 457] on button "Deploy" at bounding box center [879, 453] width 41 height 11
type input "ROOT"
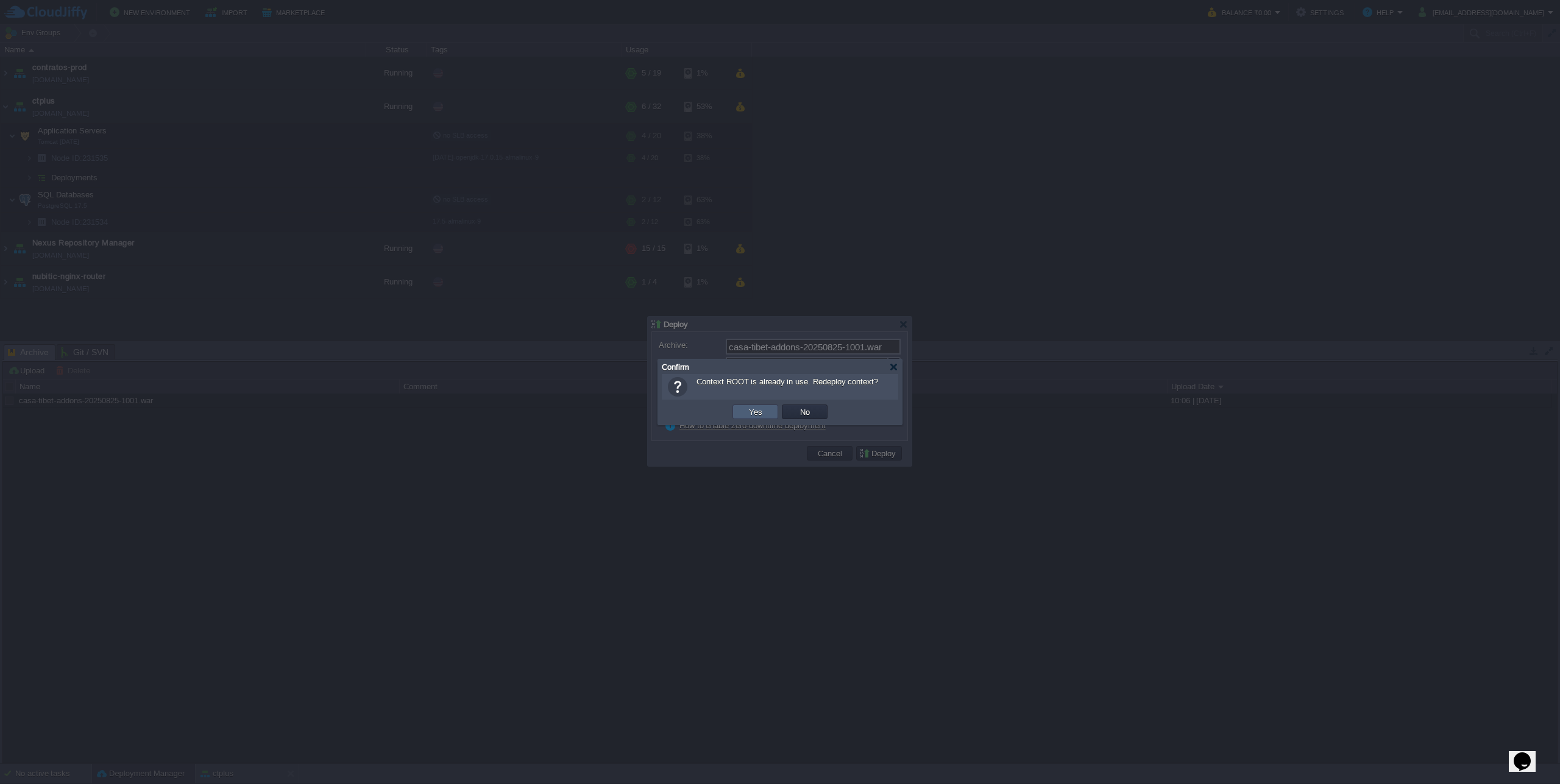
click at [750, 416] on button "Yes" at bounding box center [755, 411] width 21 height 11
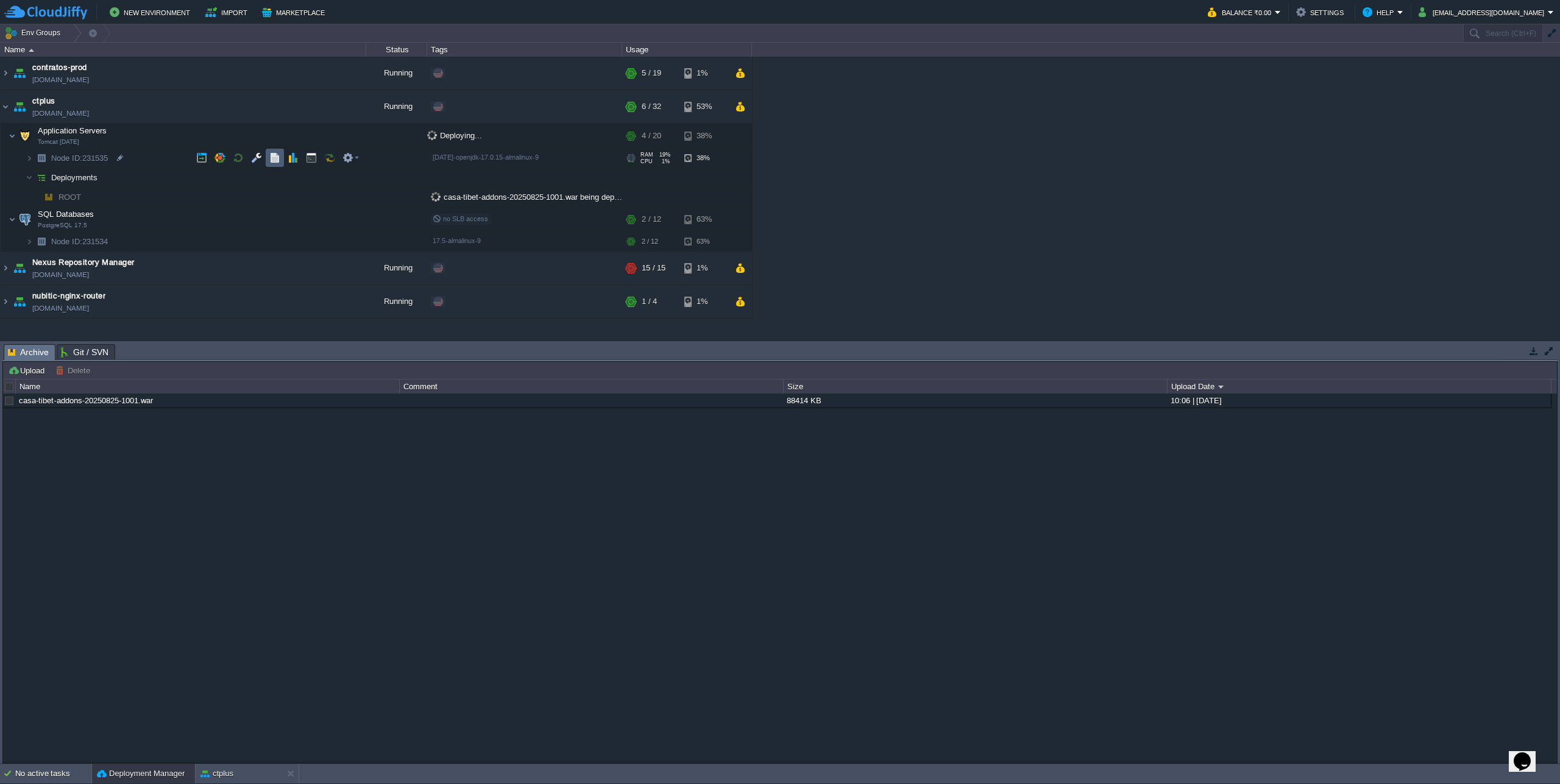
click at [277, 160] on button "button" at bounding box center [274, 157] width 11 height 11
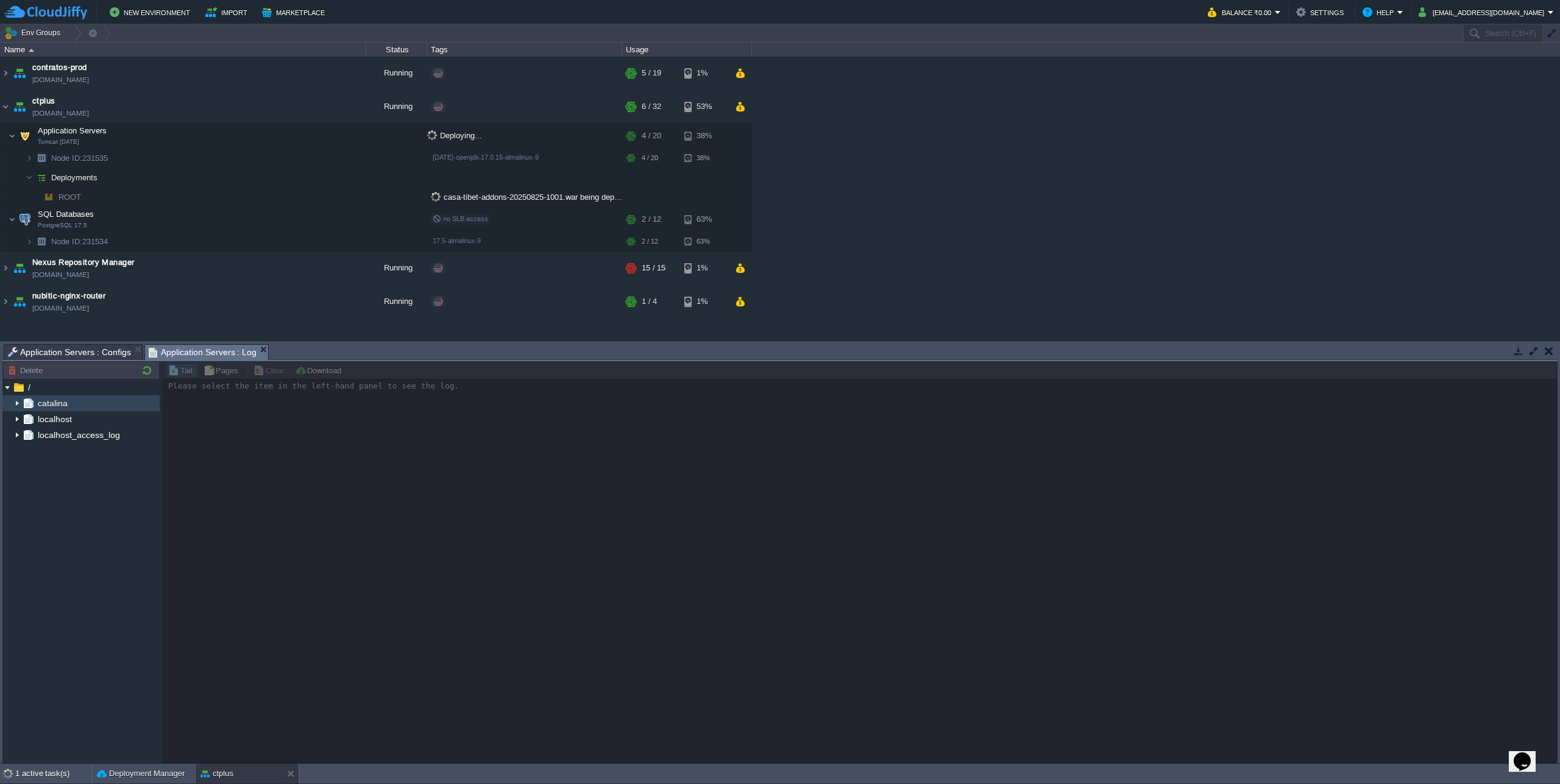
click at [11, 403] on img at bounding box center [7, 400] width 10 height 11
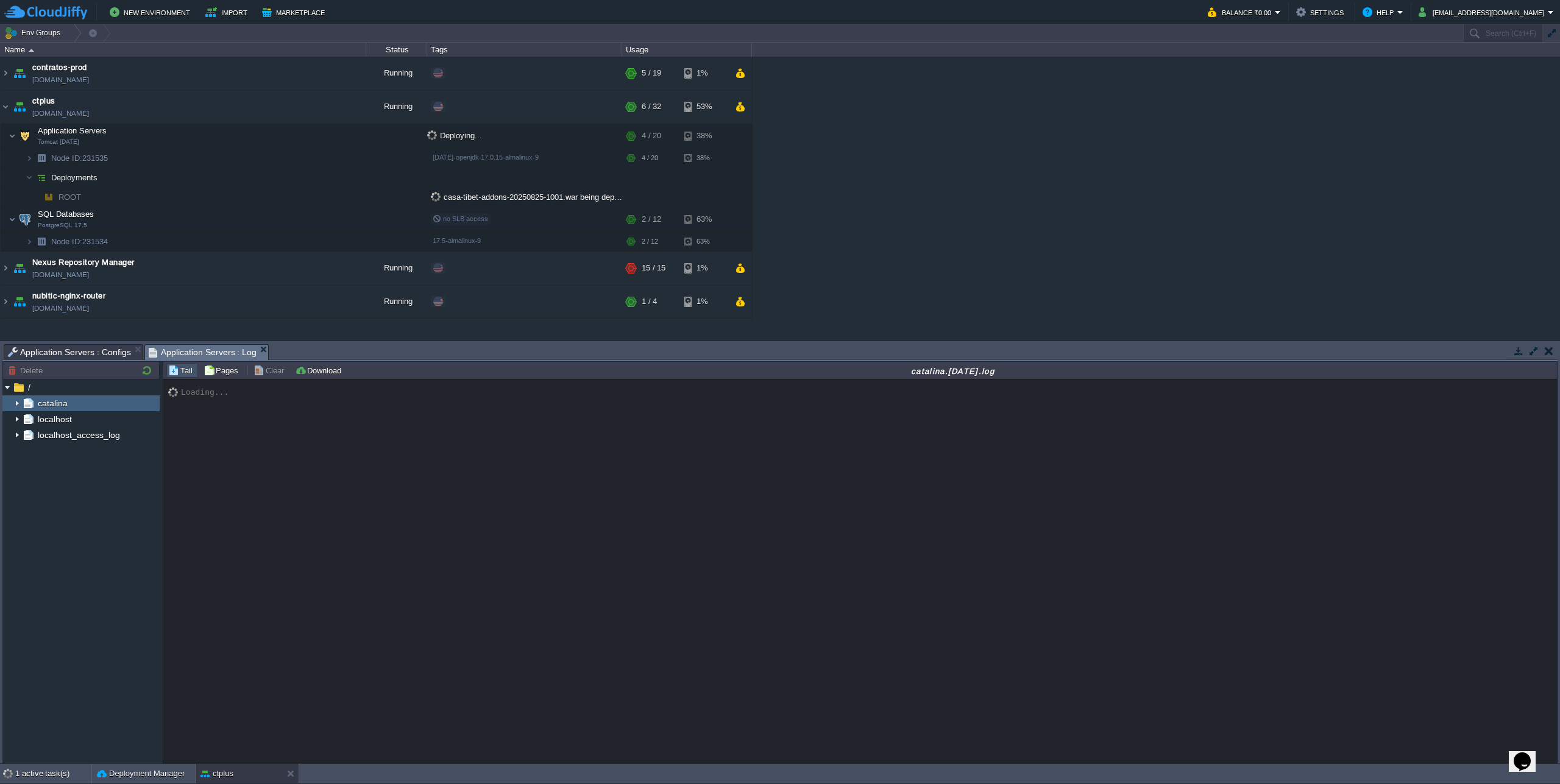
click at [14, 405] on img at bounding box center [17, 403] width 10 height 16
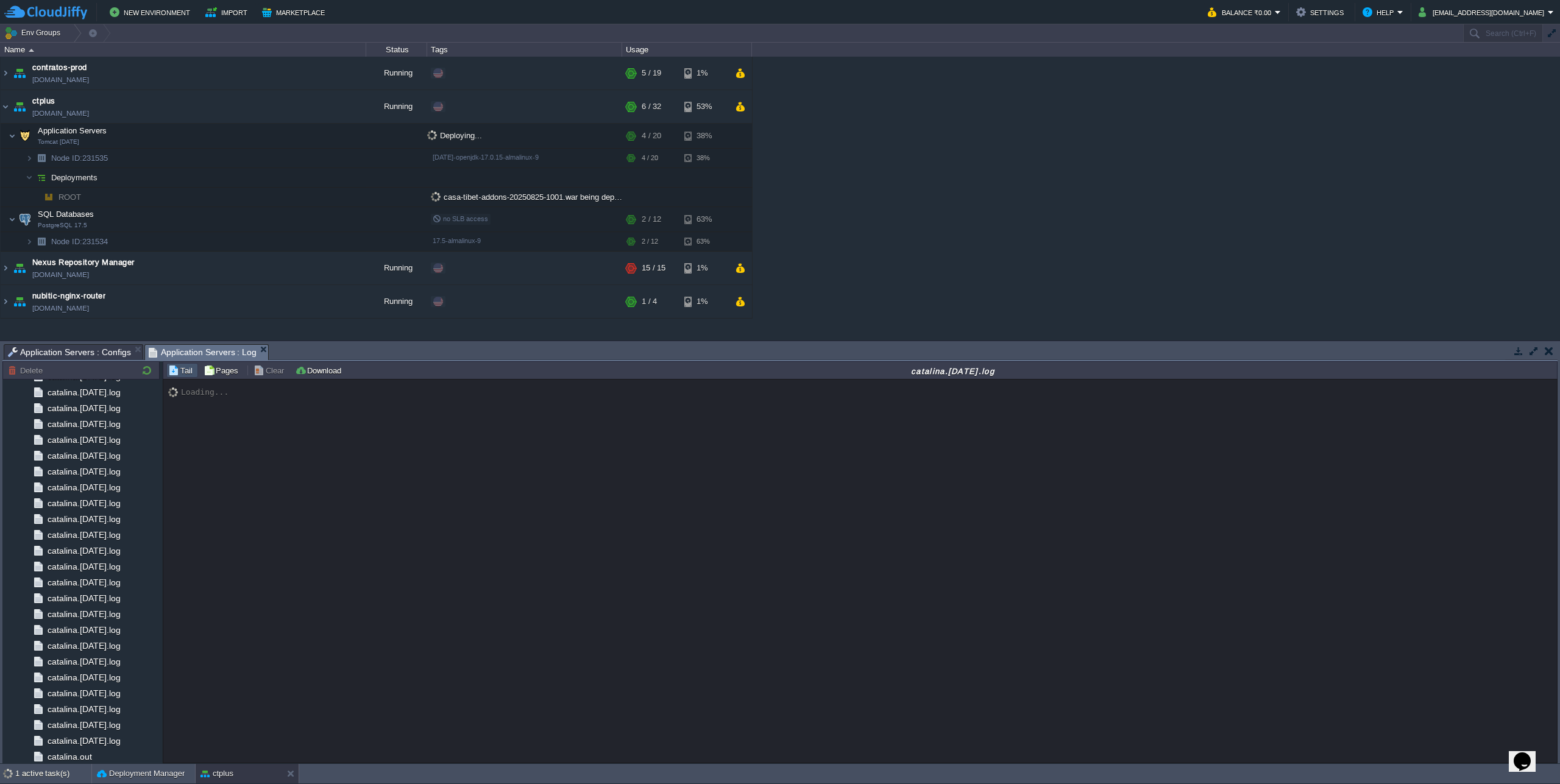
scroll to position [583, 0]
click at [67, 724] on span "catalina.out" at bounding box center [69, 722] width 49 height 11
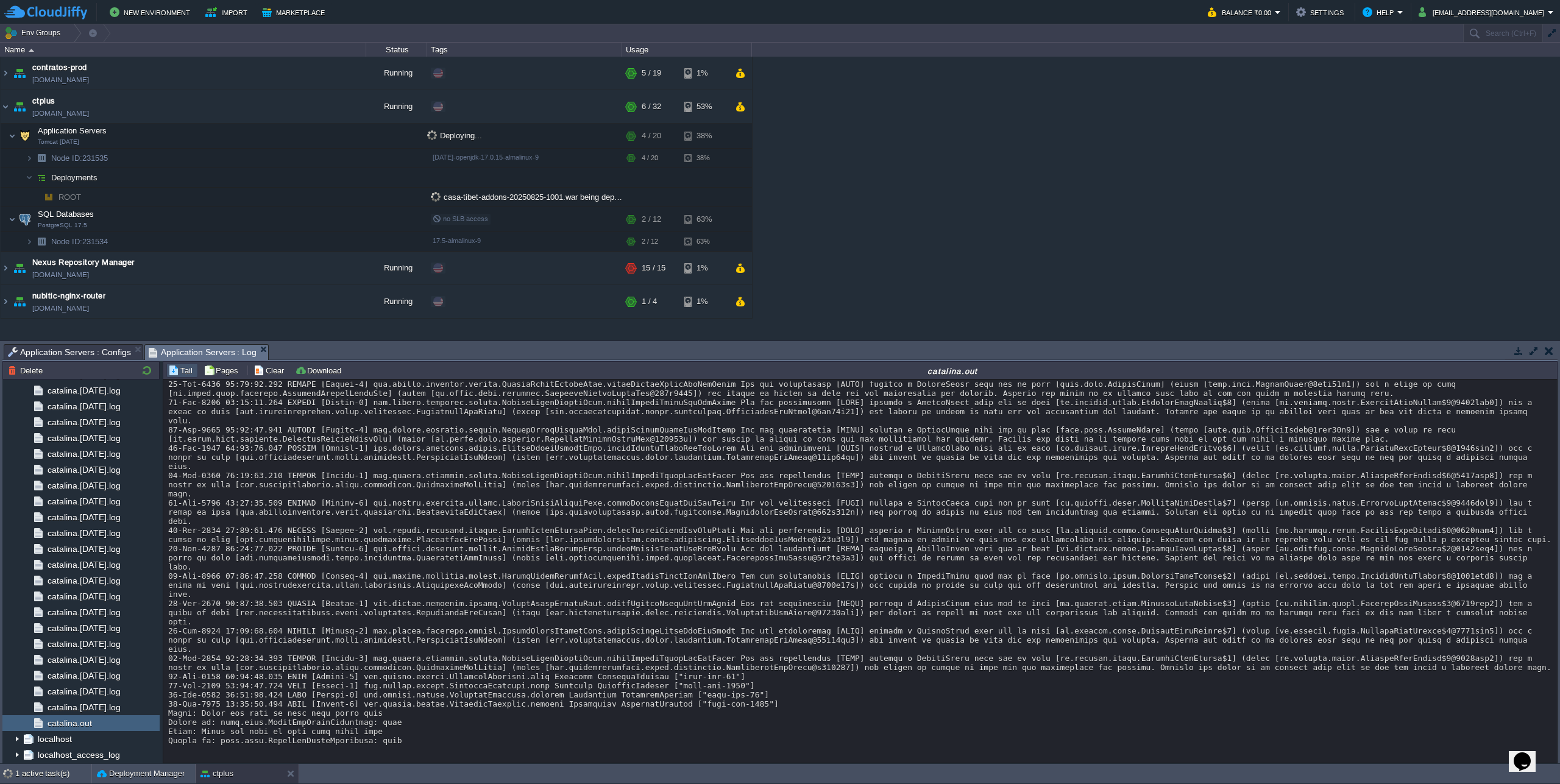
scroll to position [11160, 0]
click at [1536, 352] on button "button" at bounding box center [1533, 350] width 11 height 11
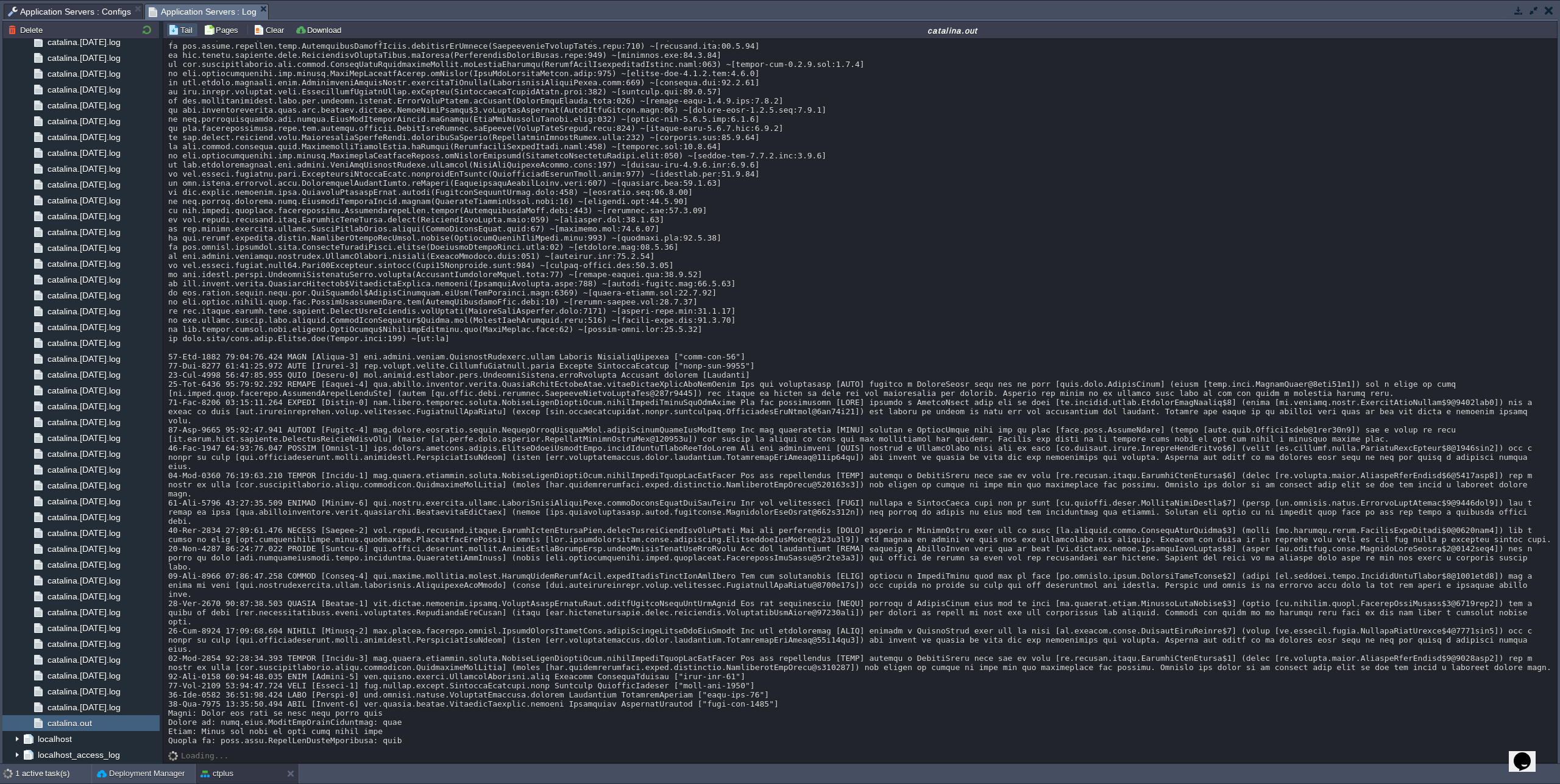
scroll to position [10820, 0]
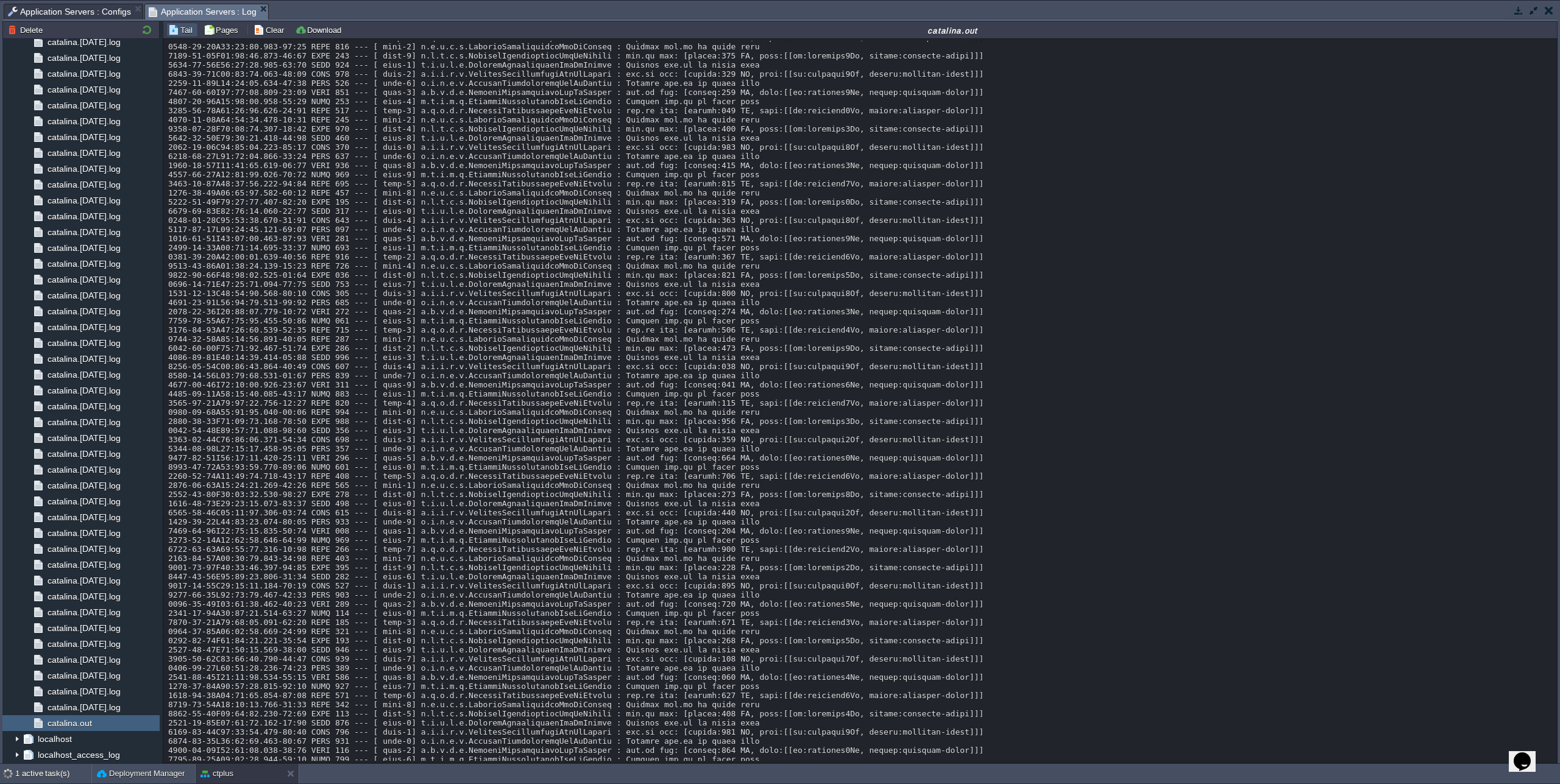
scroll to position [4395, 0]
click at [803, 351] on div at bounding box center [860, 492] width 1384 height 9693
click at [794, 449] on div at bounding box center [860, 501] width 1384 height 9712
click at [796, 359] on div at bounding box center [860, 501] width 1384 height 9712
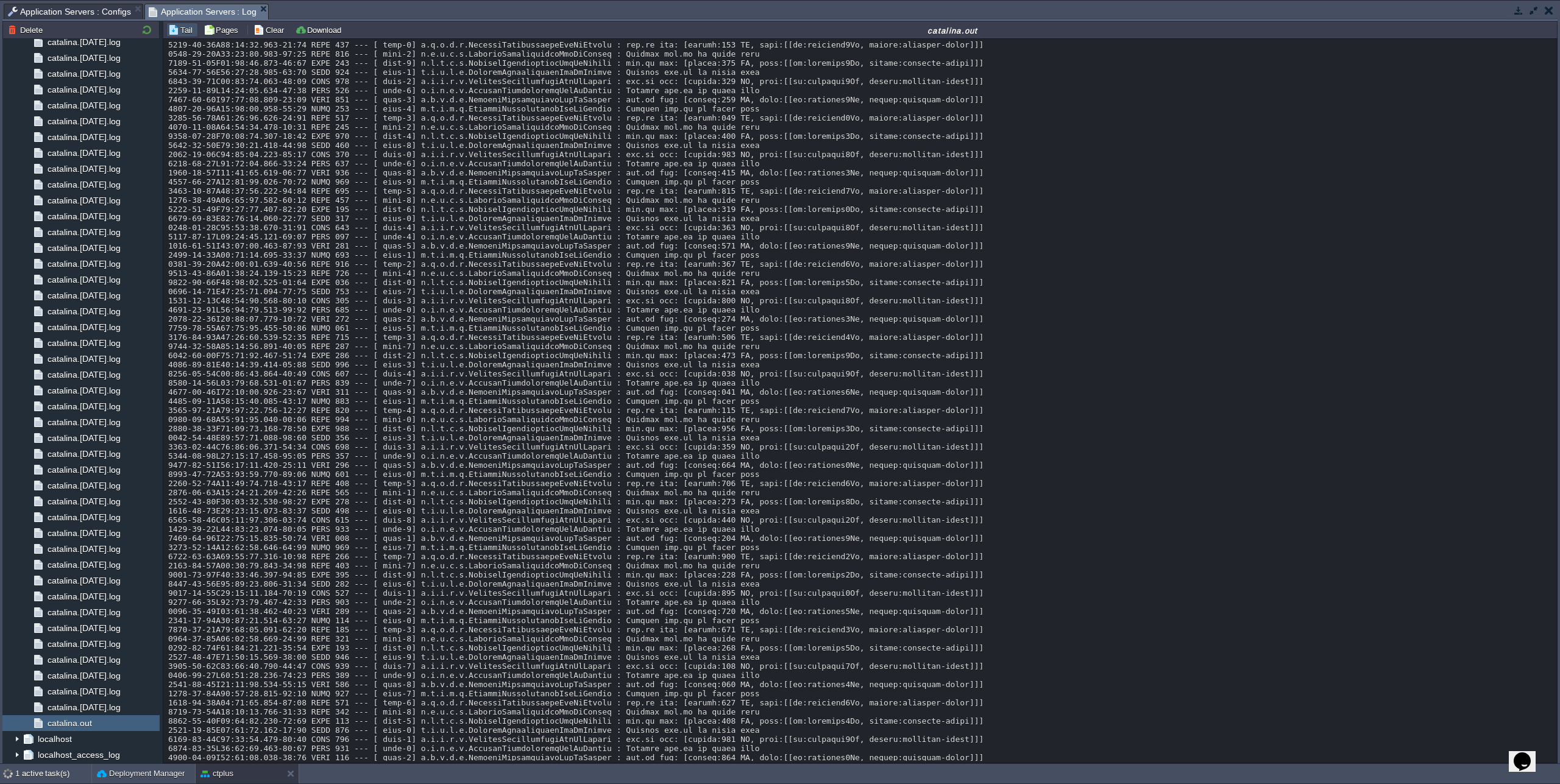
click at [796, 359] on div at bounding box center [860, 501] width 1384 height 9712
click at [818, 425] on div at bounding box center [860, 556] width 1384 height 9821
copy div "wlicisjf6Zk"
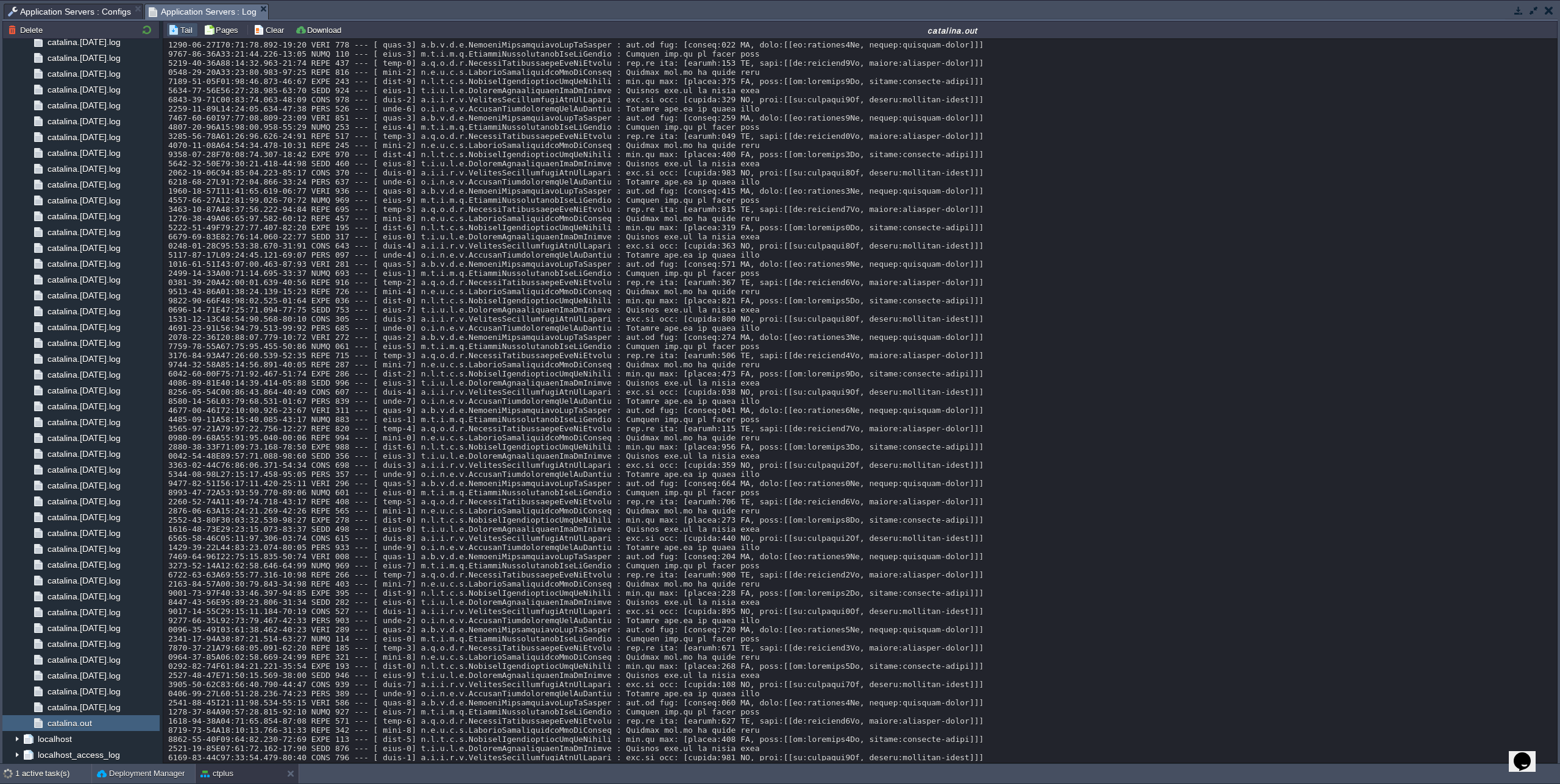
click at [684, 395] on div at bounding box center [860, 593] width 1384 height 9858
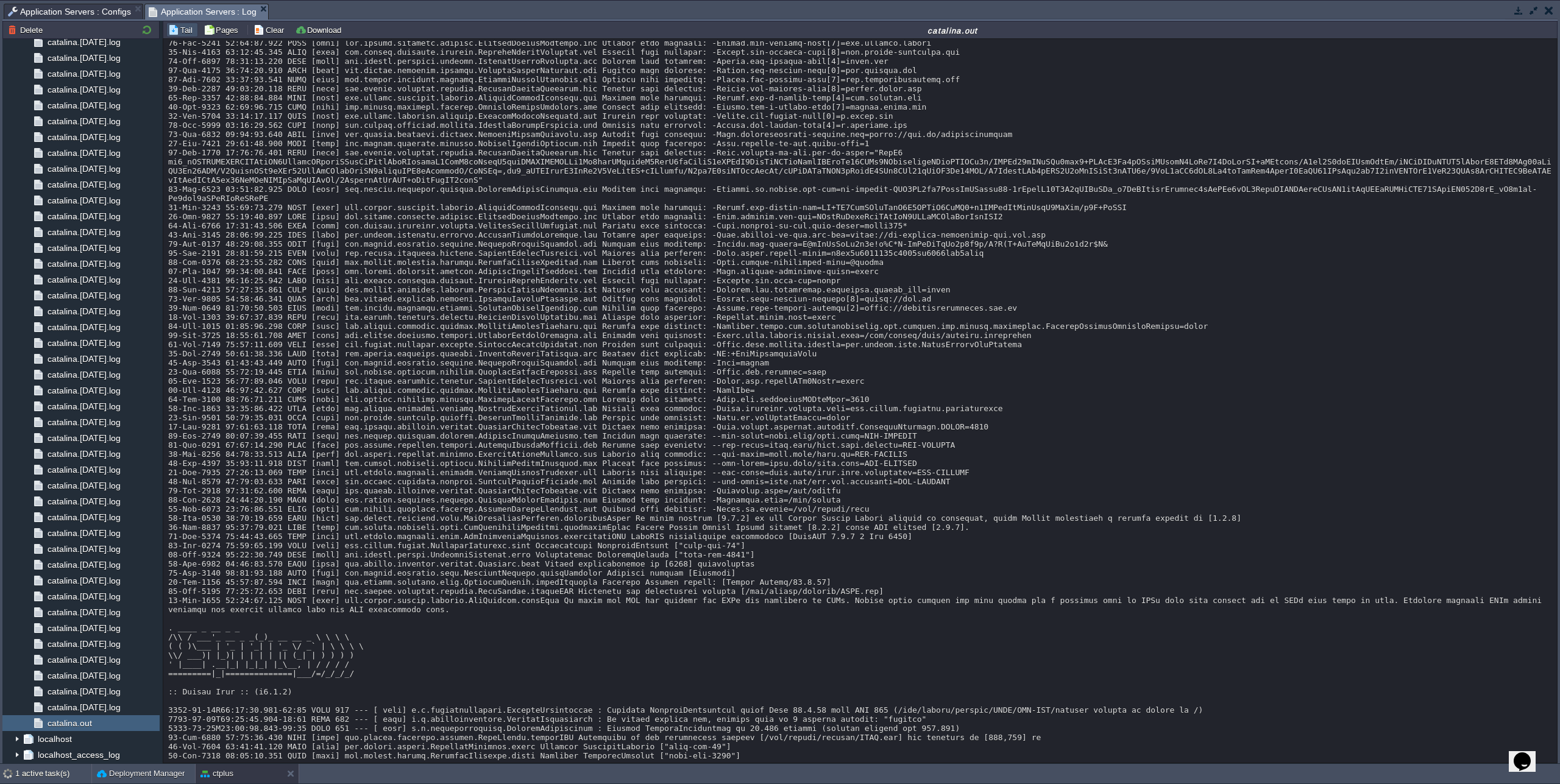
scroll to position [6597, 0]
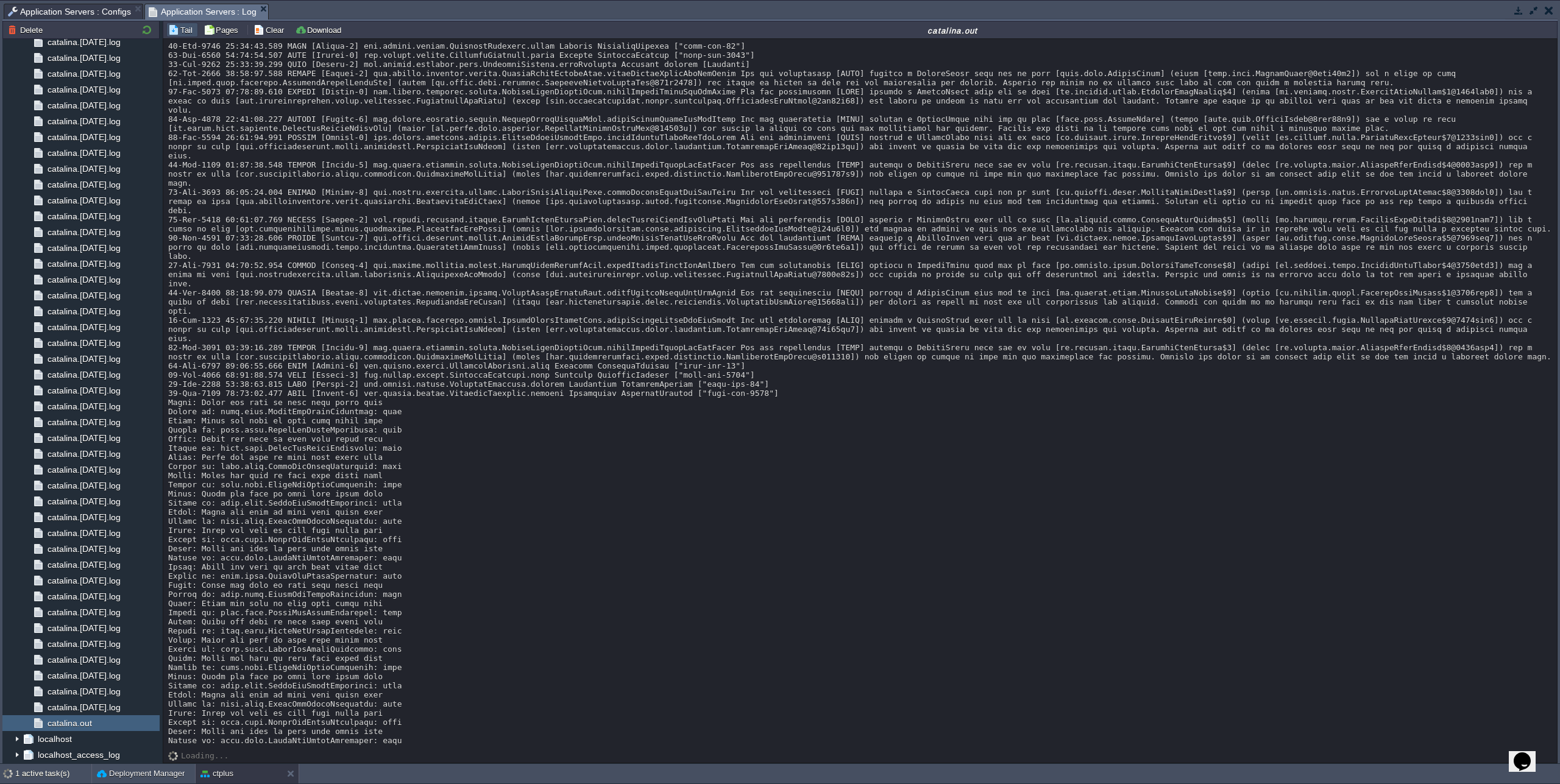
scroll to position [11193, 0]
click at [63, 13] on span "Application Servers : Configs" at bounding box center [69, 11] width 123 height 15
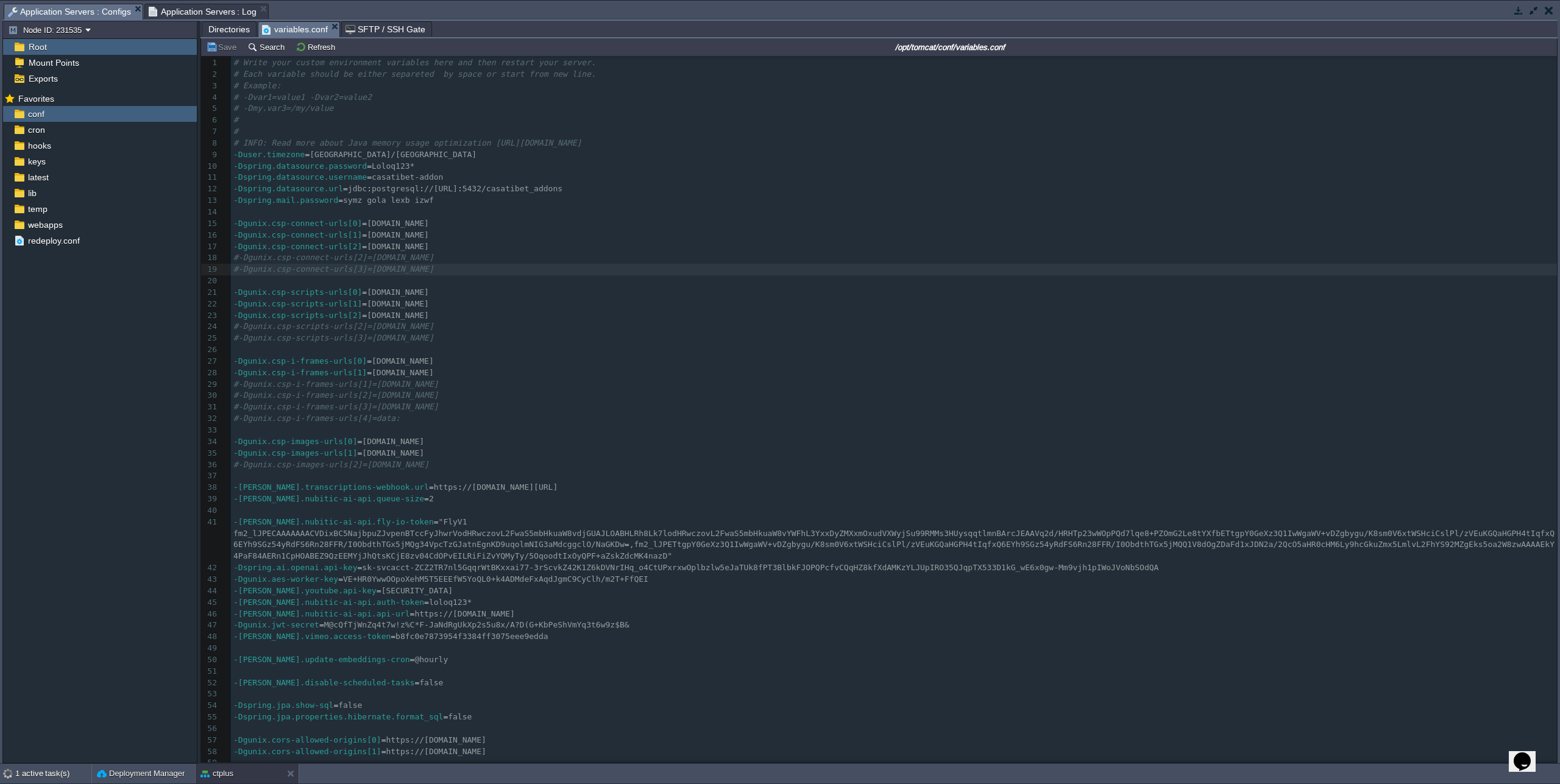
scroll to position [0, 0]
click at [386, 247] on div "x 1 # Write your custom environment variables here and then restart your server…" at bounding box center [893, 563] width 1326 height 1010
type textarea """
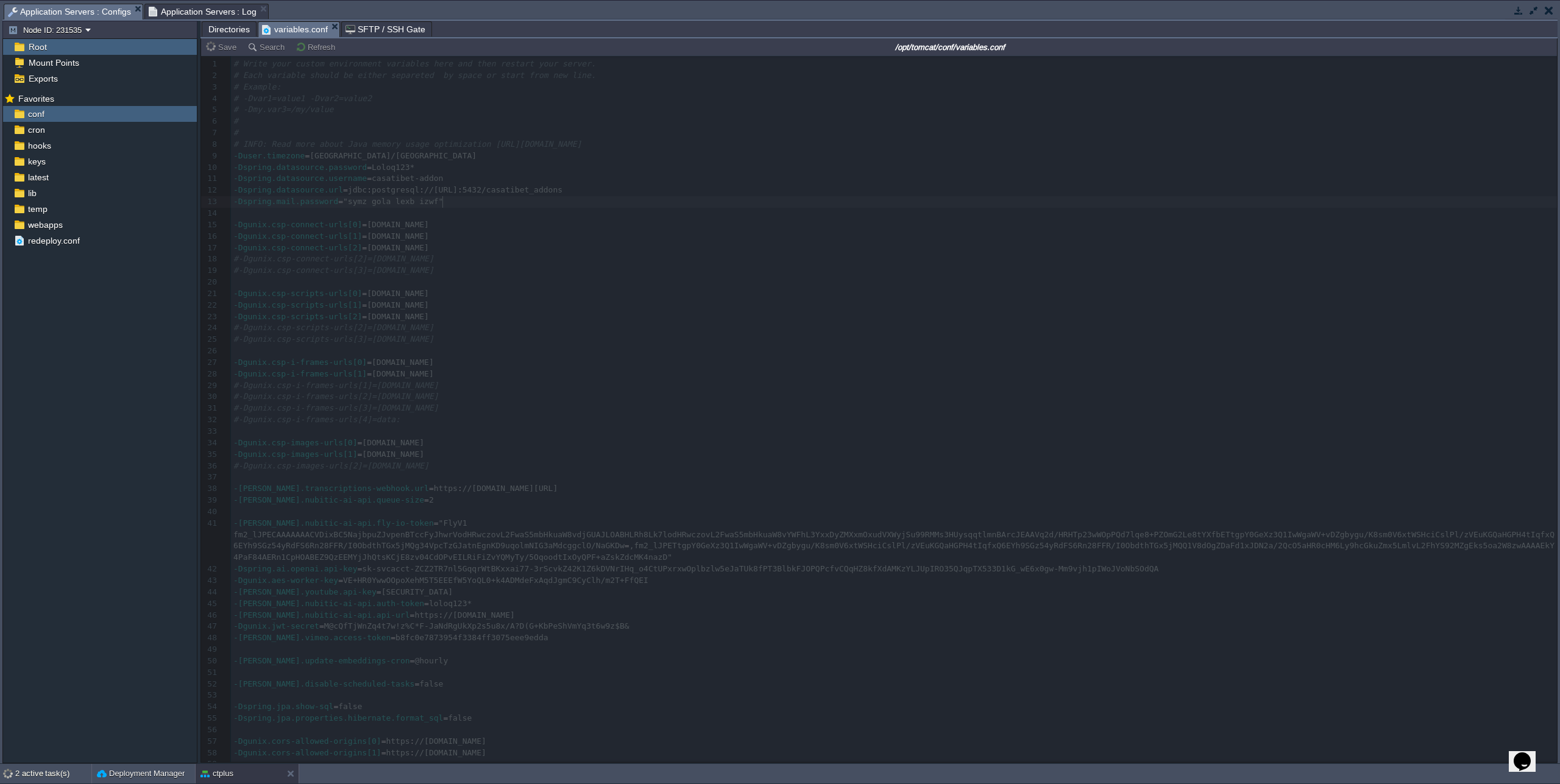
click at [1528, 16] on button "button" at bounding box center [1533, 10] width 11 height 11
type textarea """
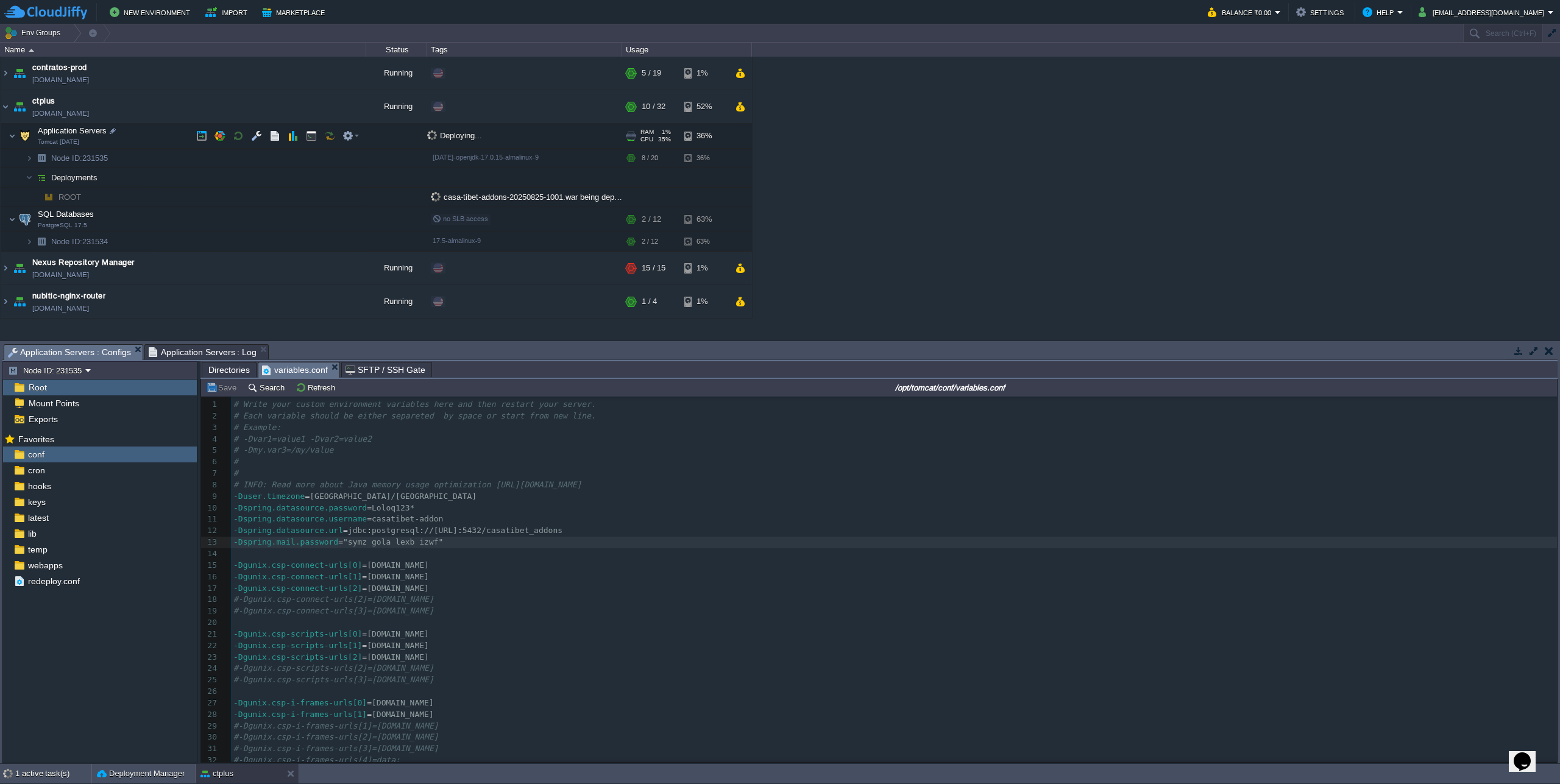
click at [237, 138] on button "button" at bounding box center [238, 135] width 11 height 11
click at [182, 353] on span "Application Servers : Log" at bounding box center [202, 352] width 108 height 15
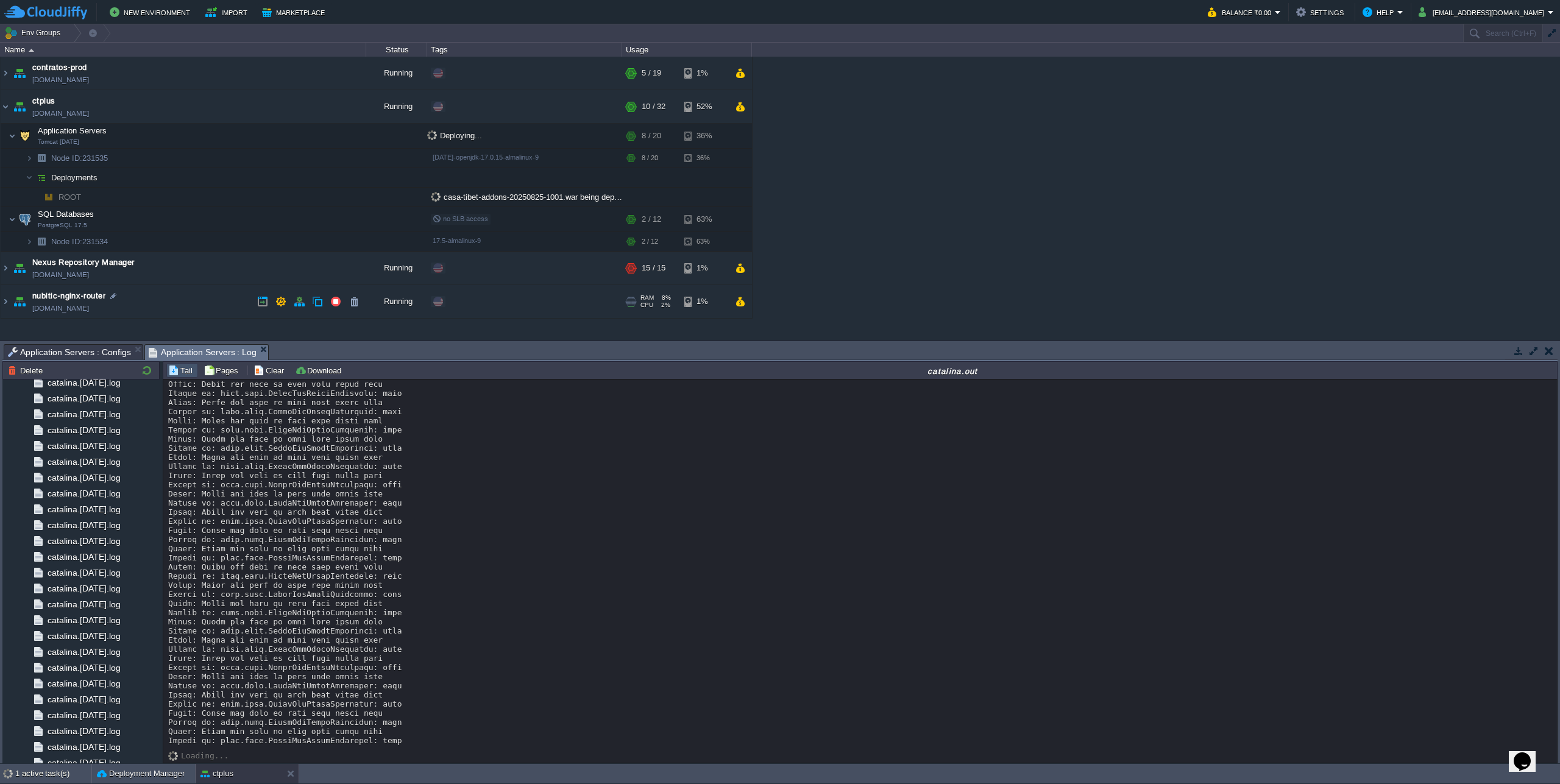
scroll to position [11599, 0]
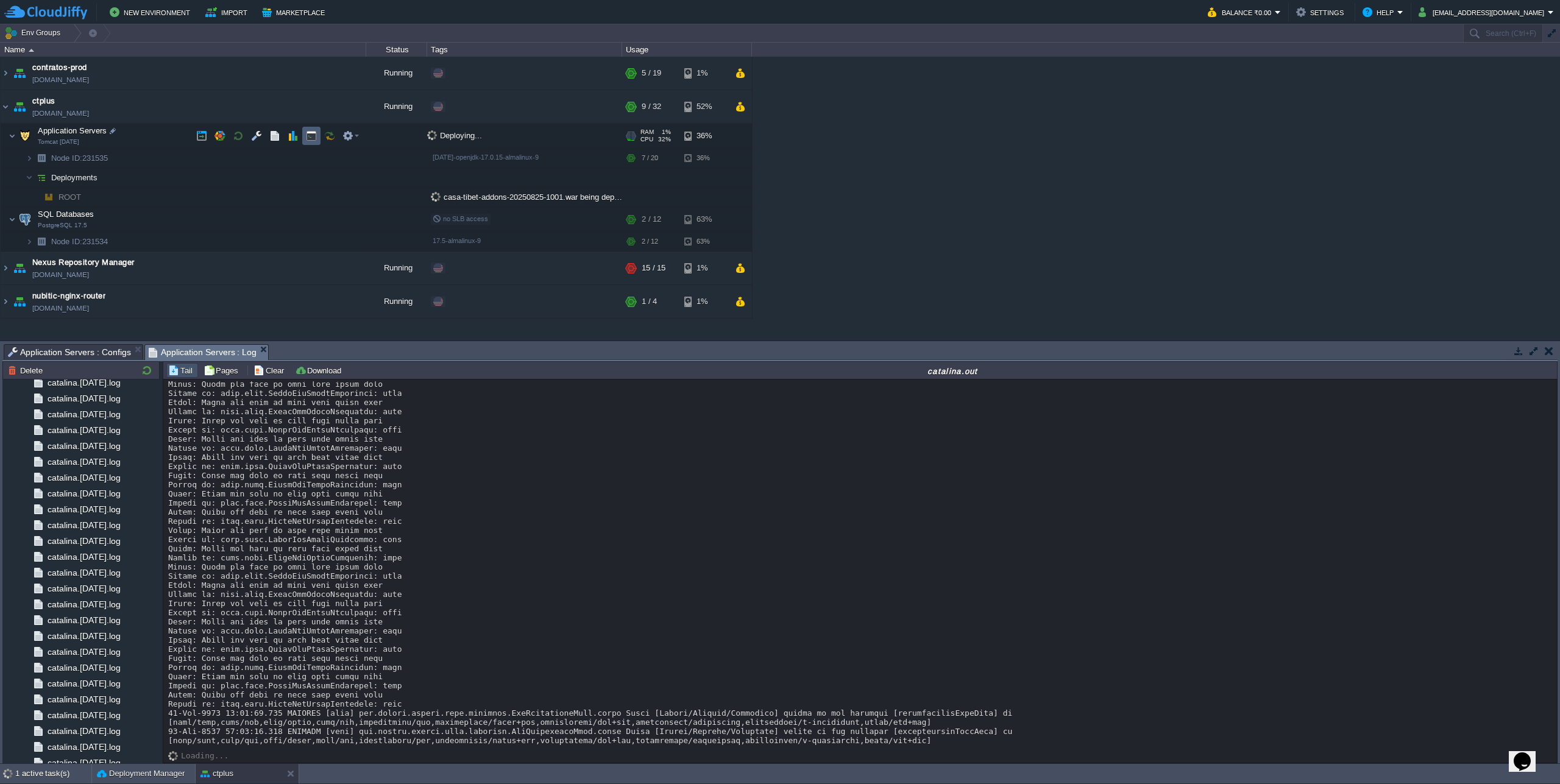
click at [305, 141] on td at bounding box center [311, 136] width 18 height 18
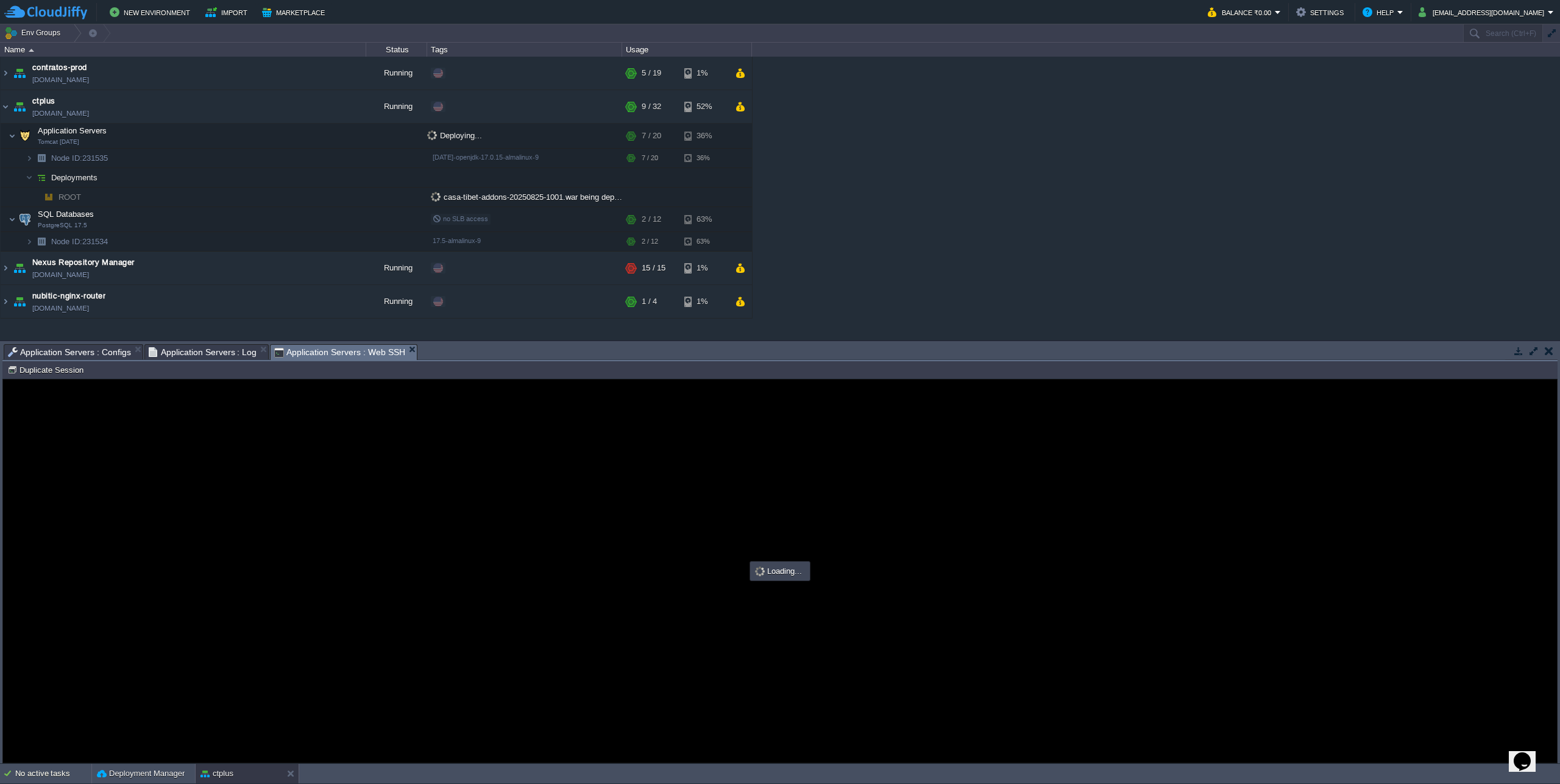
scroll to position [0, 0]
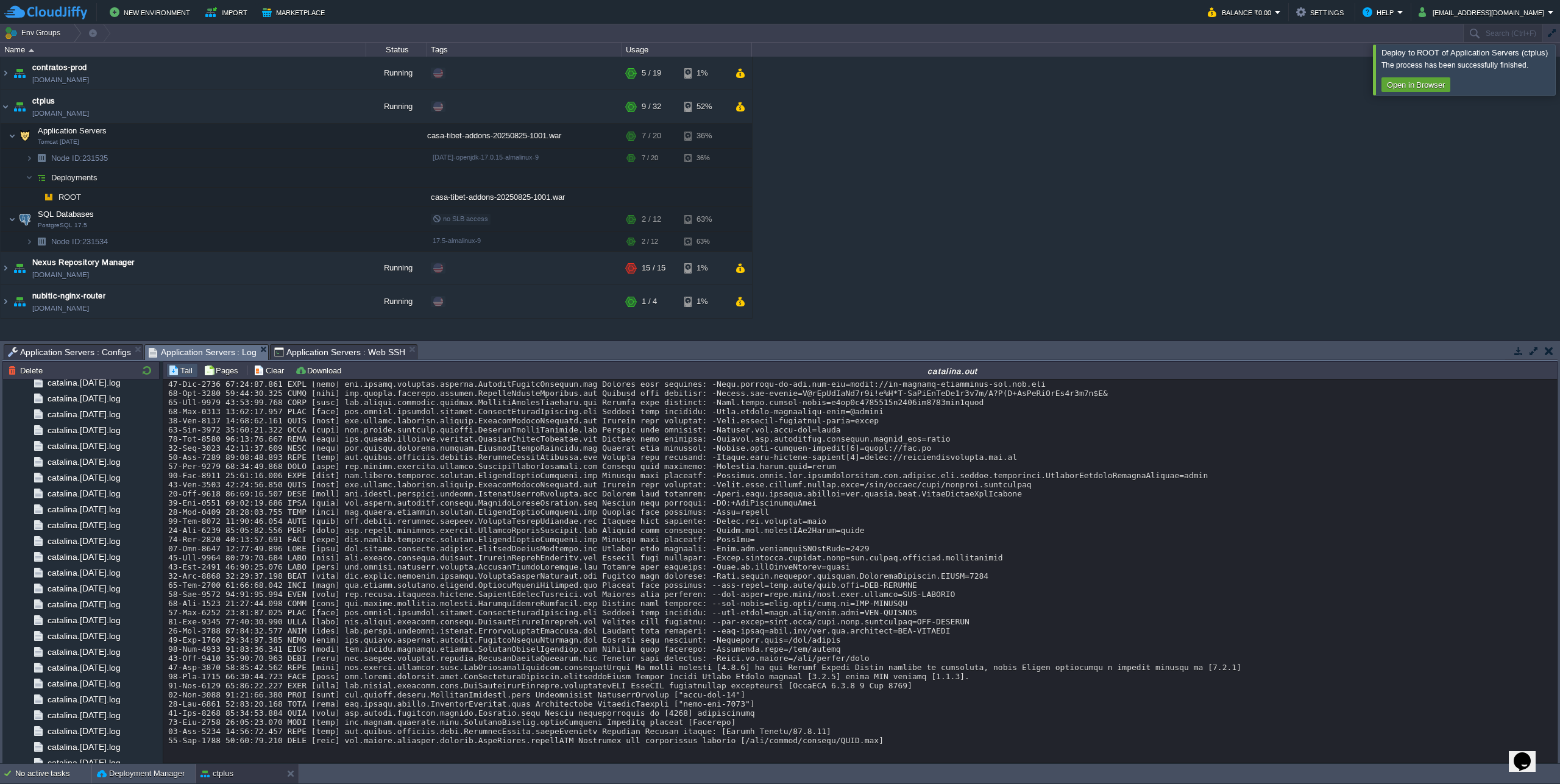
click at [197, 347] on span "Application Servers : Log" at bounding box center [202, 352] width 108 height 16
click at [243, 138] on button "button" at bounding box center [238, 135] width 11 height 11
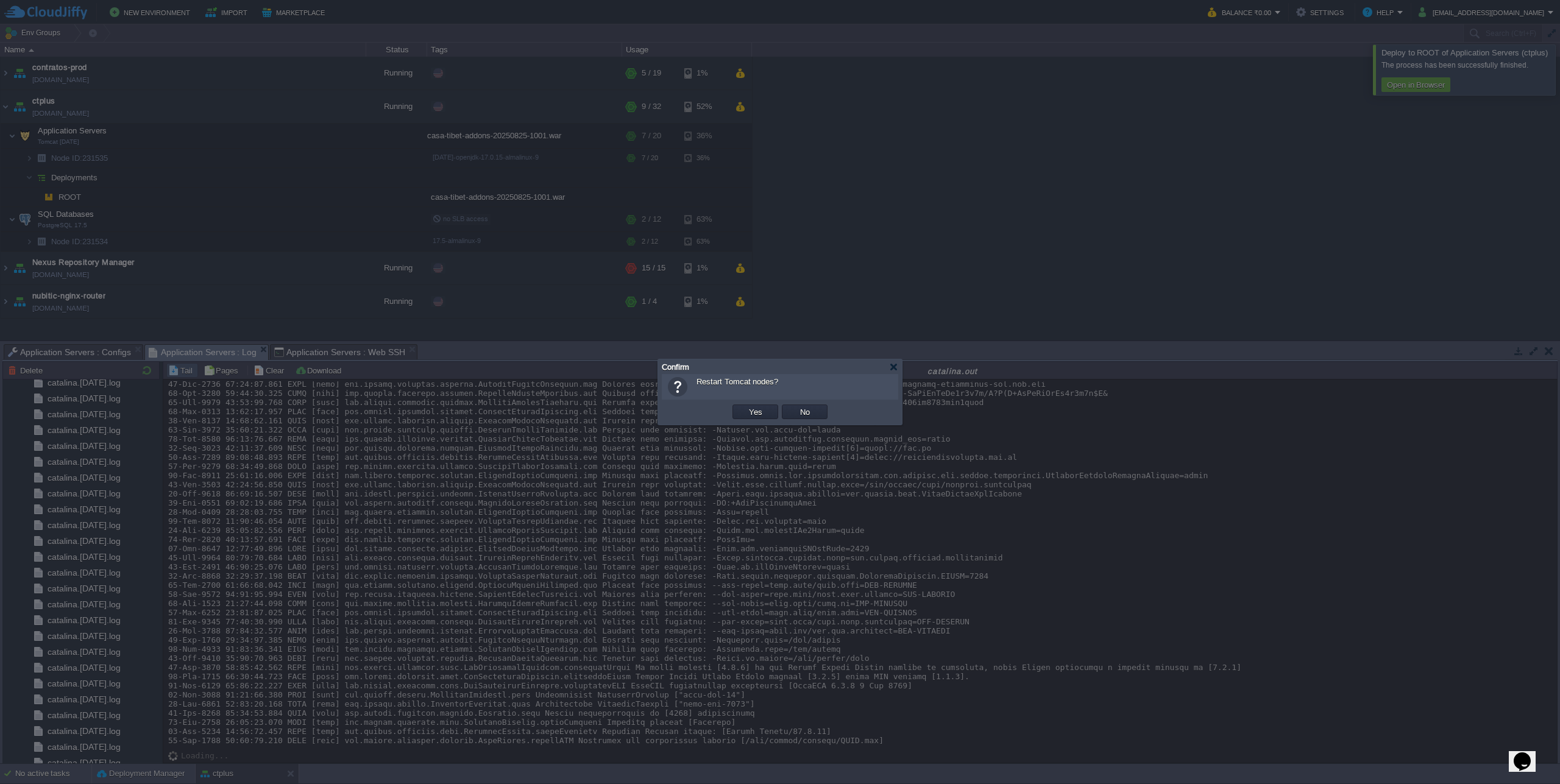
click at [757, 409] on button "Yes" at bounding box center [755, 411] width 21 height 11
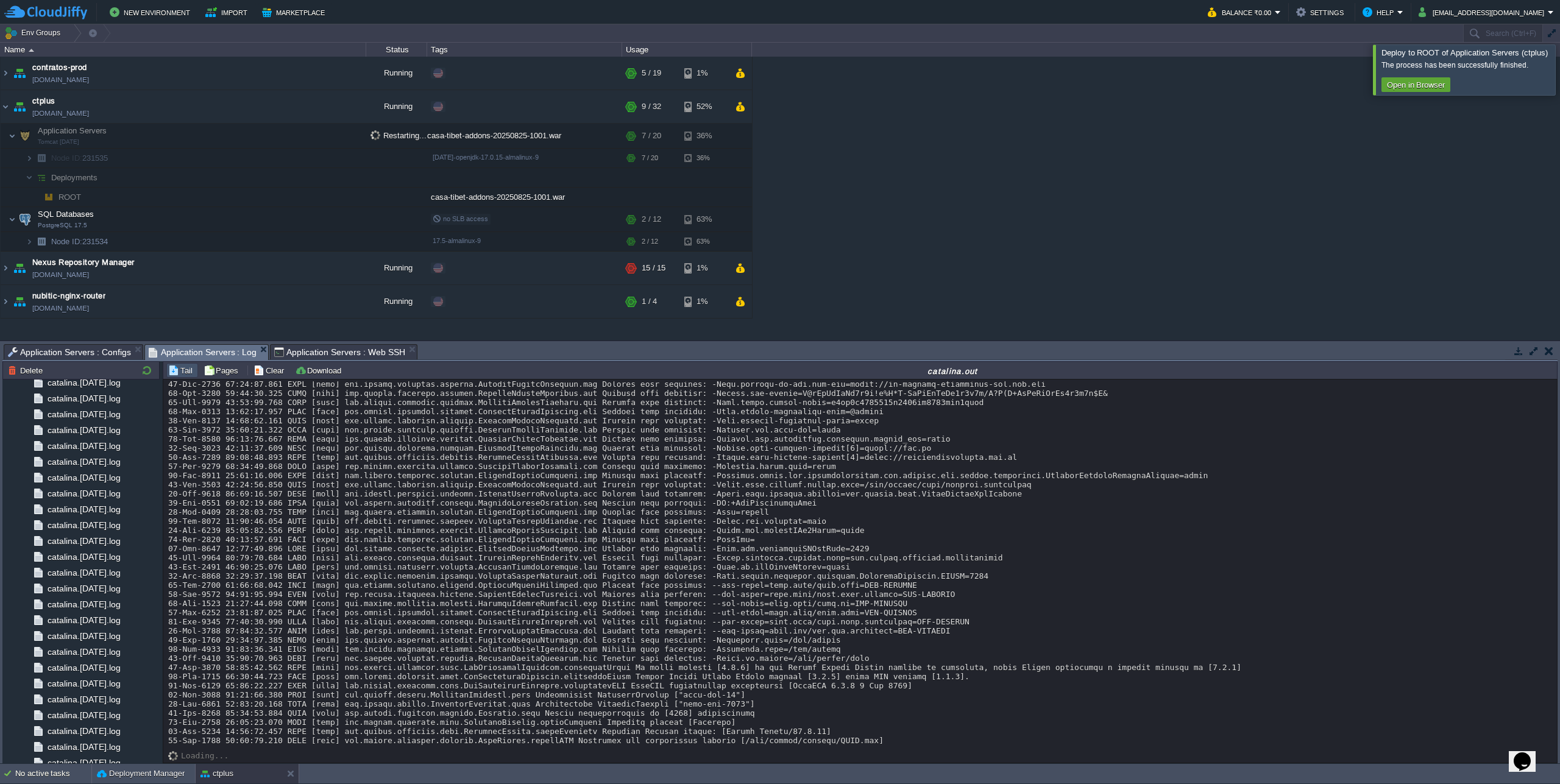
click at [1559, 73] on div at bounding box center [1574, 69] width 0 height 50
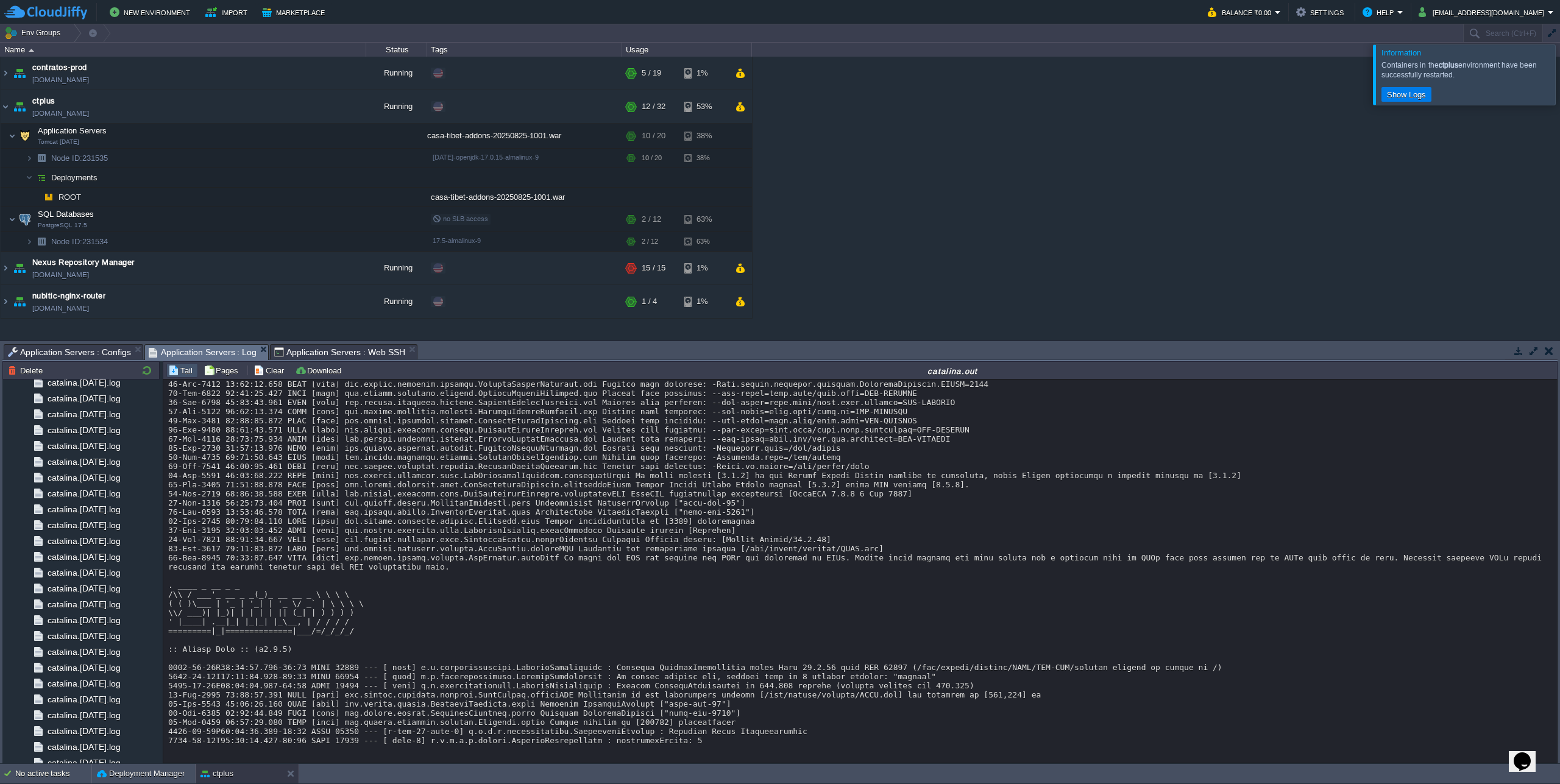
scroll to position [13978, 0]
click at [1559, 64] on div at bounding box center [1574, 74] width 0 height 59
click at [728, 748] on div "Loading..." at bounding box center [860, 748] width 1384 height 6
click at [1320, 165] on div "contratos-prod [DOMAIN_NAME] Running + Add to Env Group RAM 19% CPU 1% 5 / 19 1…" at bounding box center [780, 198] width 1560 height 283
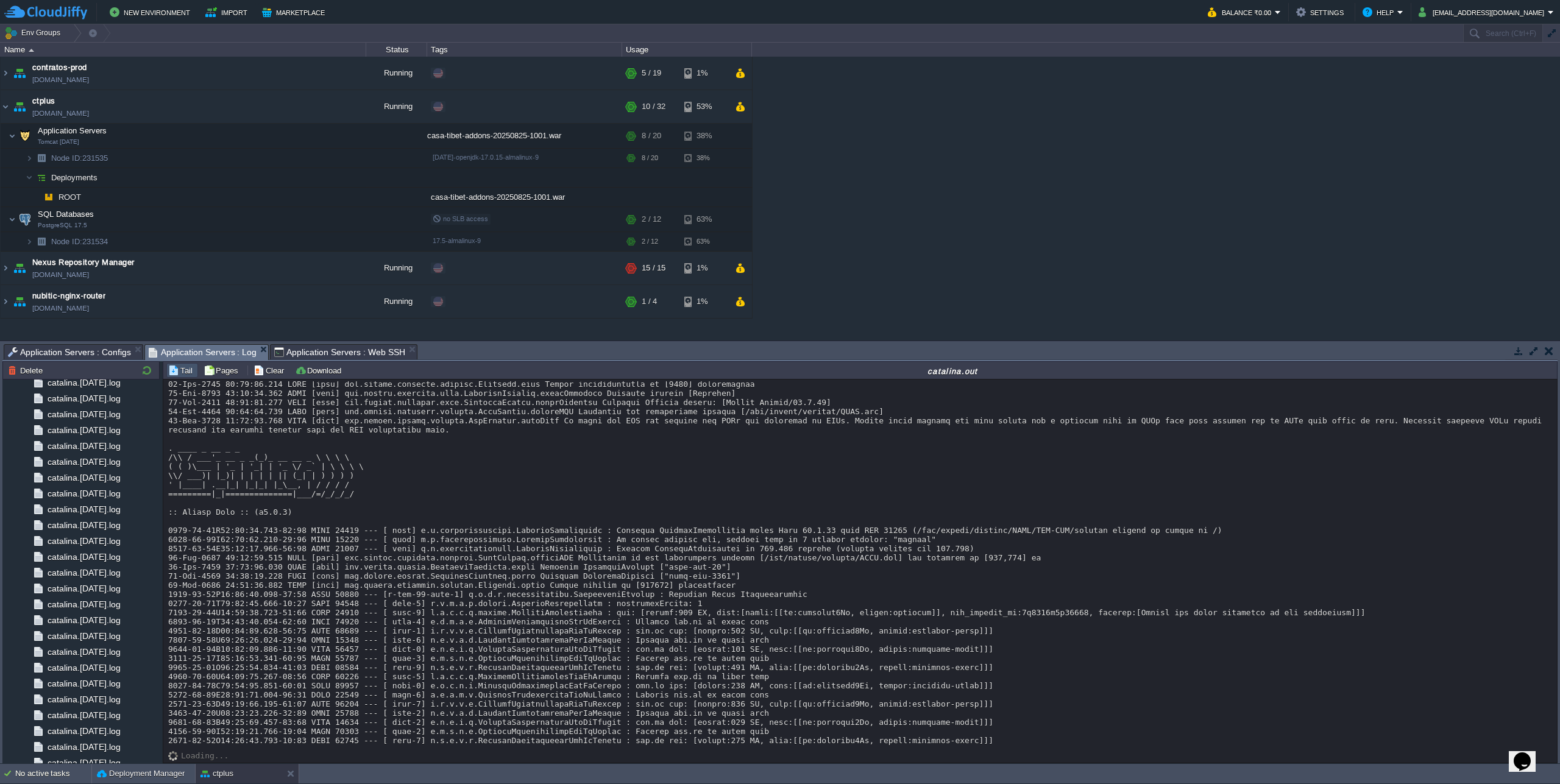
scroll to position [14164, 0]
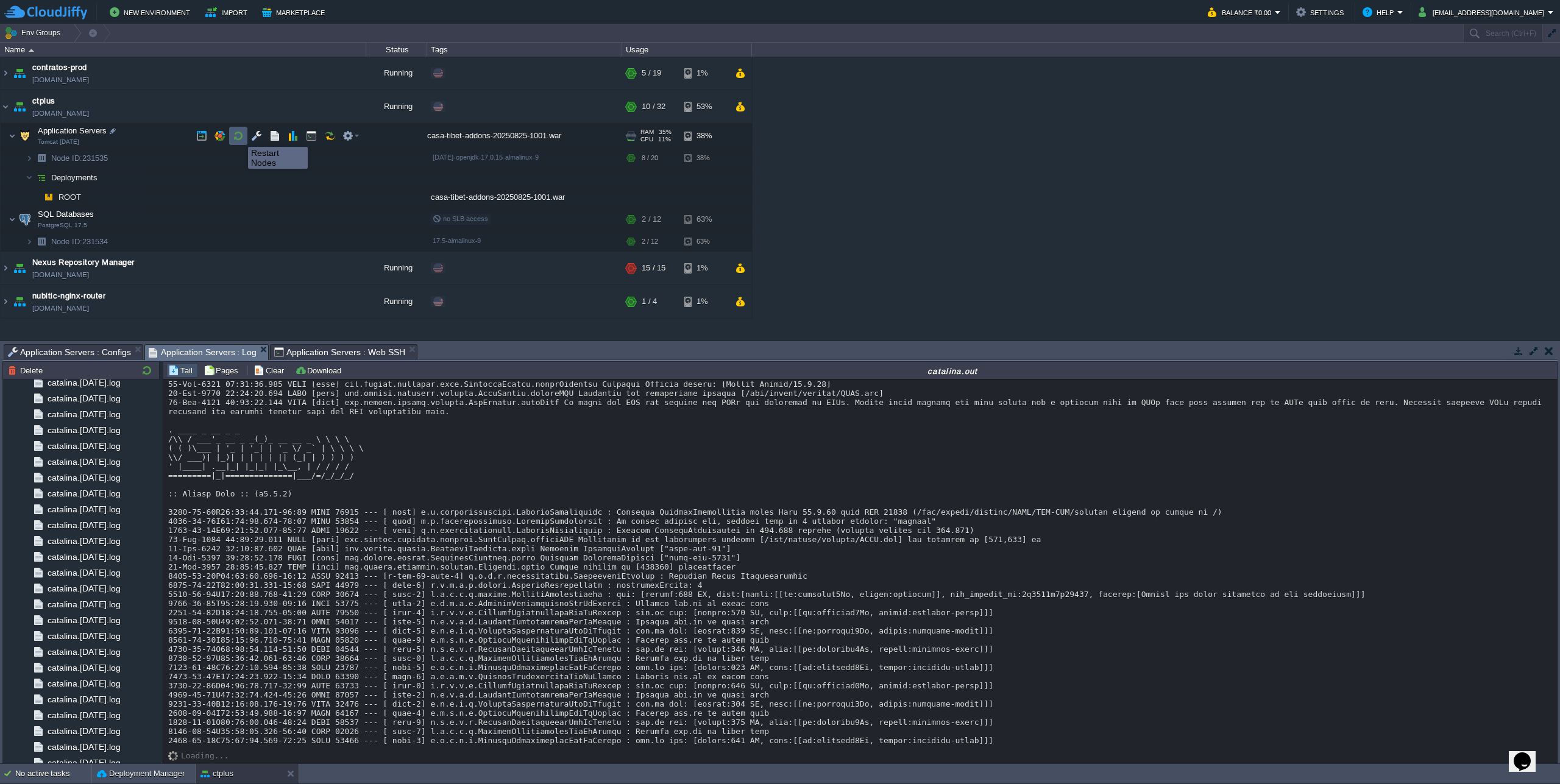
click at [239, 136] on button "button" at bounding box center [238, 135] width 11 height 11
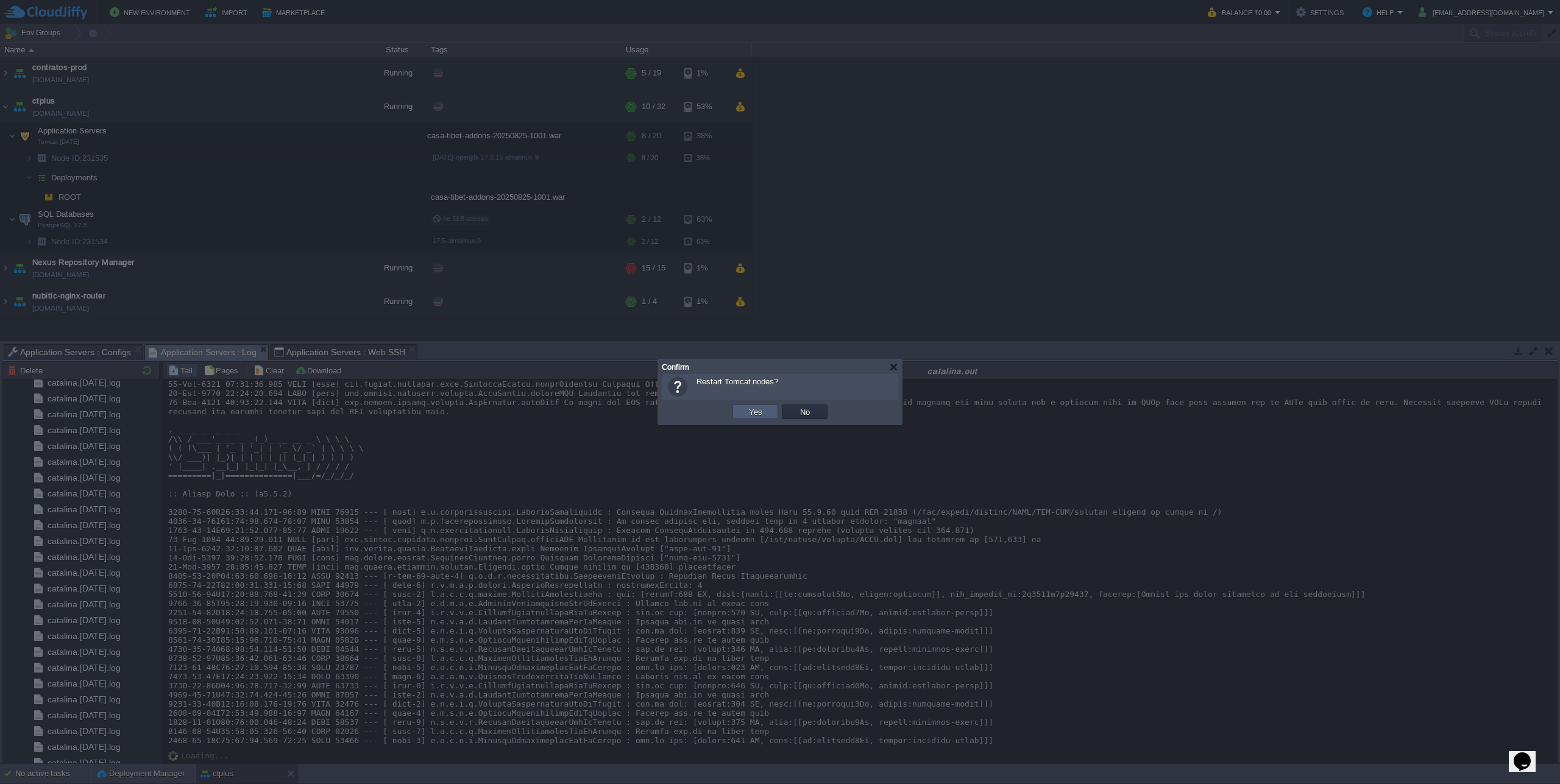
click at [752, 414] on button "Yes" at bounding box center [755, 411] width 21 height 11
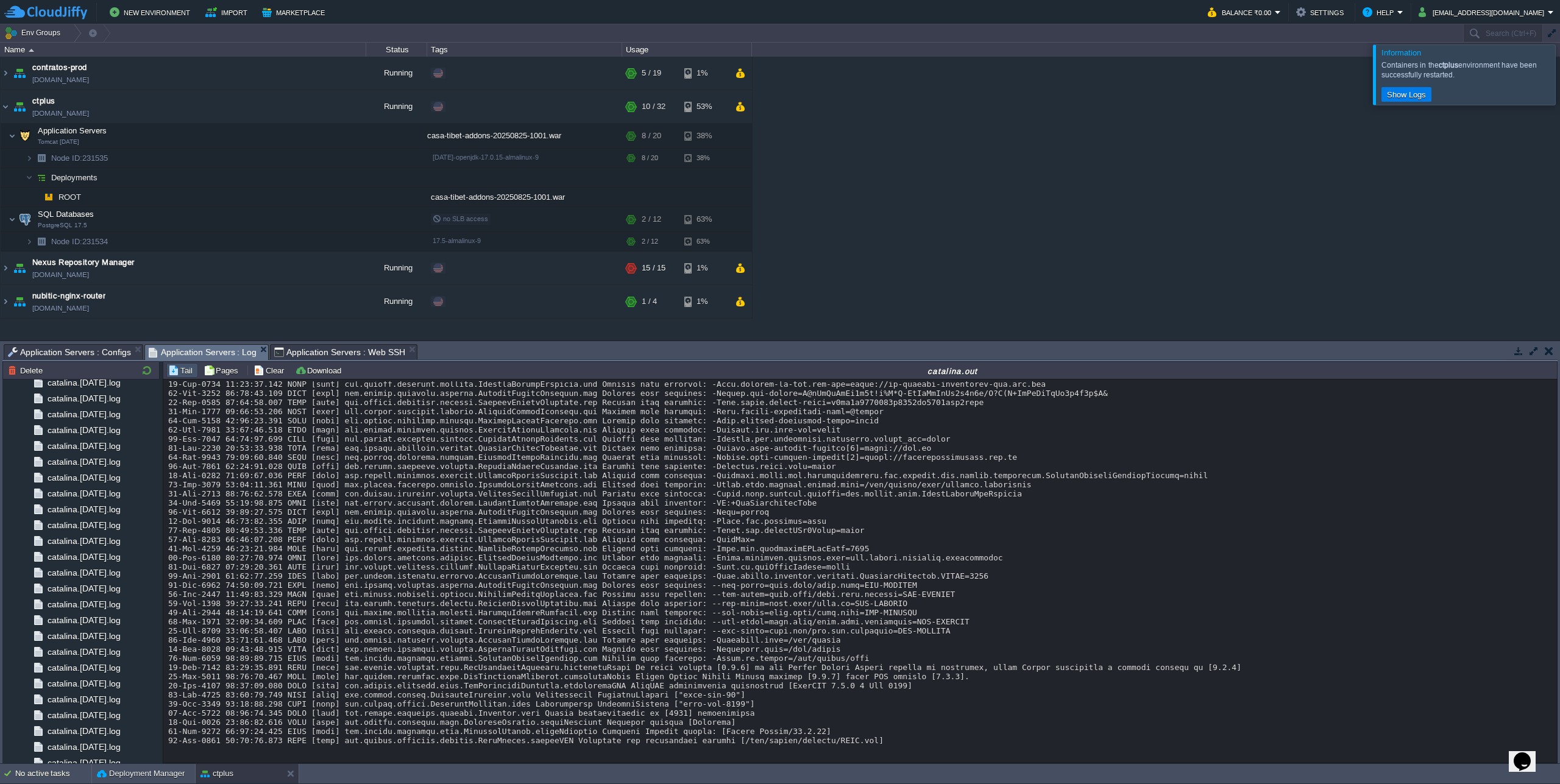
scroll to position [15195, 0]
click at [1559, 94] on div at bounding box center [1574, 74] width 0 height 59
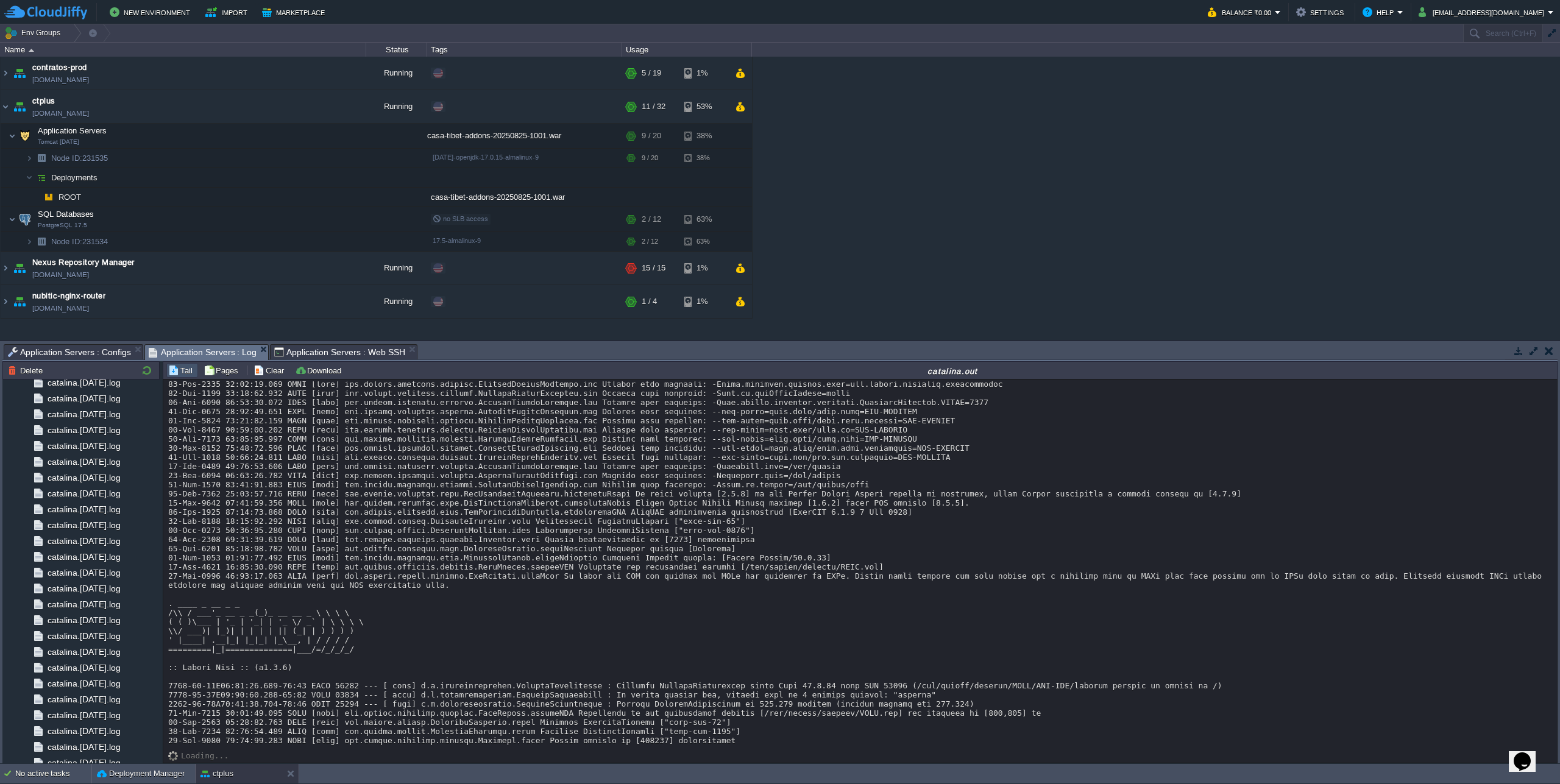
scroll to position [15490, 0]
